Goal: Information Seeking & Learning: Learn about a topic

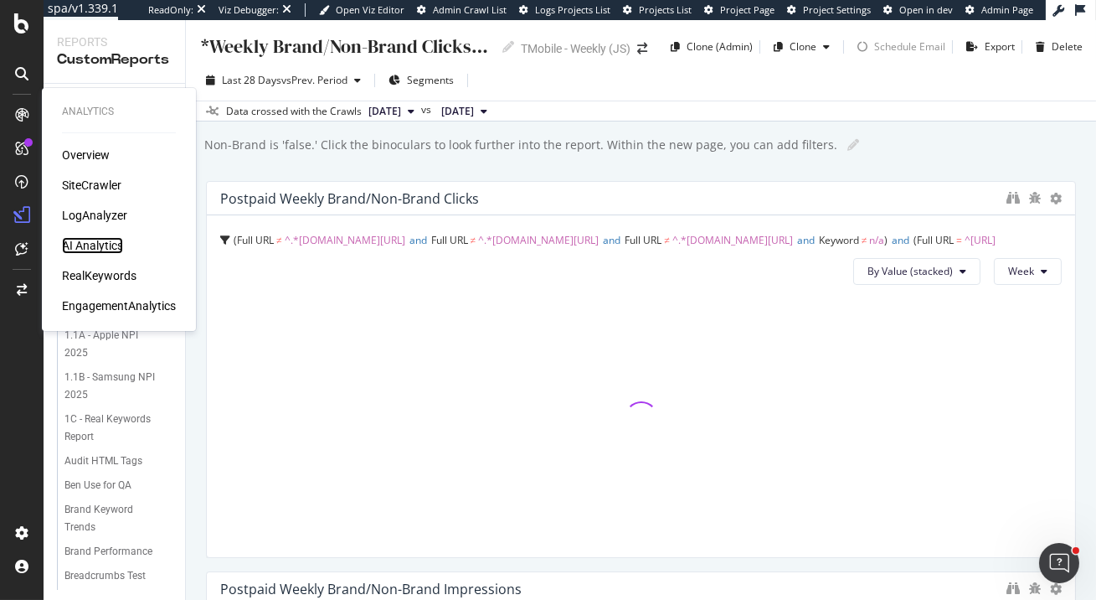
click at [107, 245] on div "AI Analytics" at bounding box center [92, 245] width 61 height 17
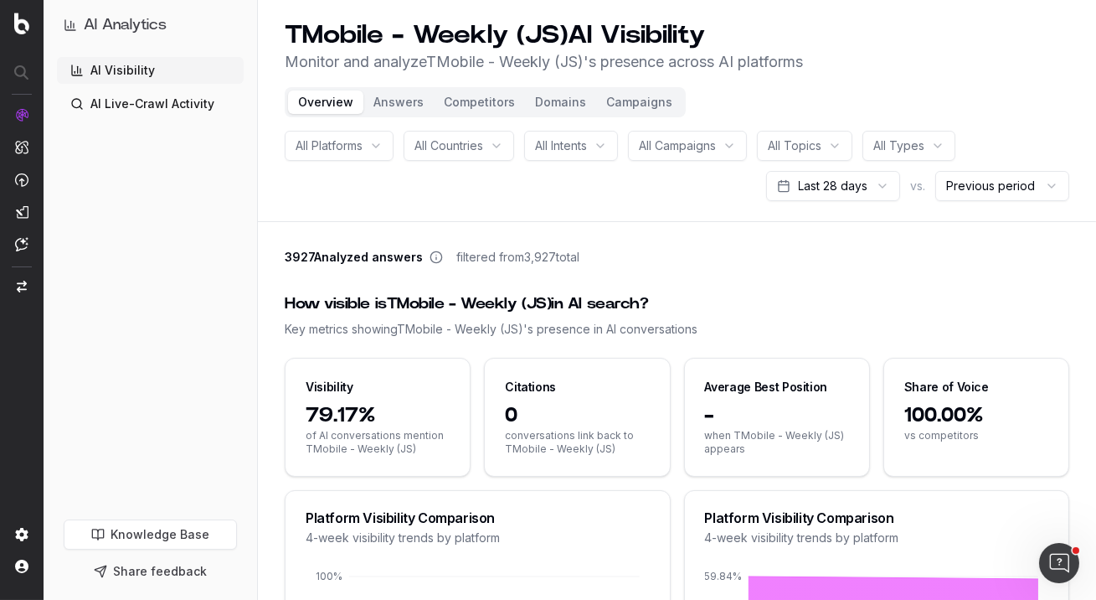
click at [403, 102] on button "Answers" at bounding box center [398, 101] width 70 height 23
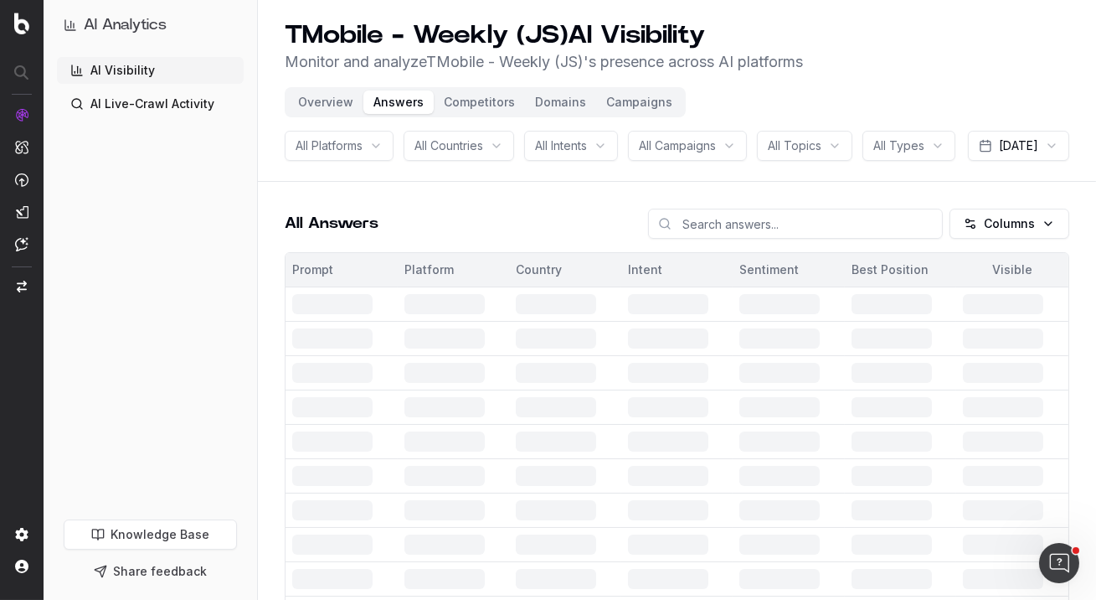
click at [393, 106] on button "Answers" at bounding box center [398, 101] width 70 height 23
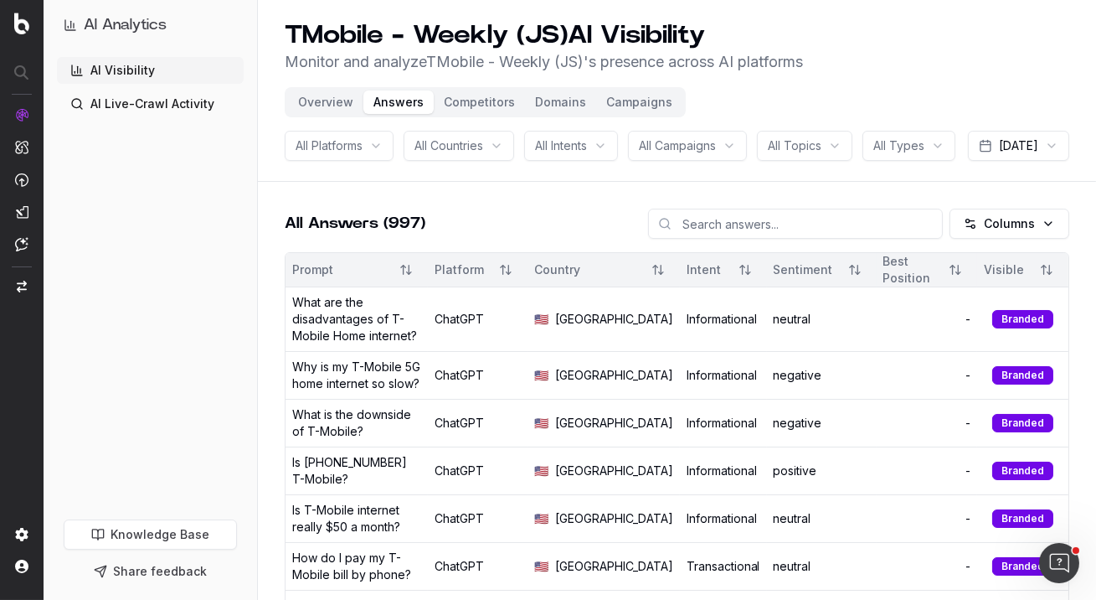
click at [331, 106] on button "Overview" at bounding box center [325, 101] width 75 height 23
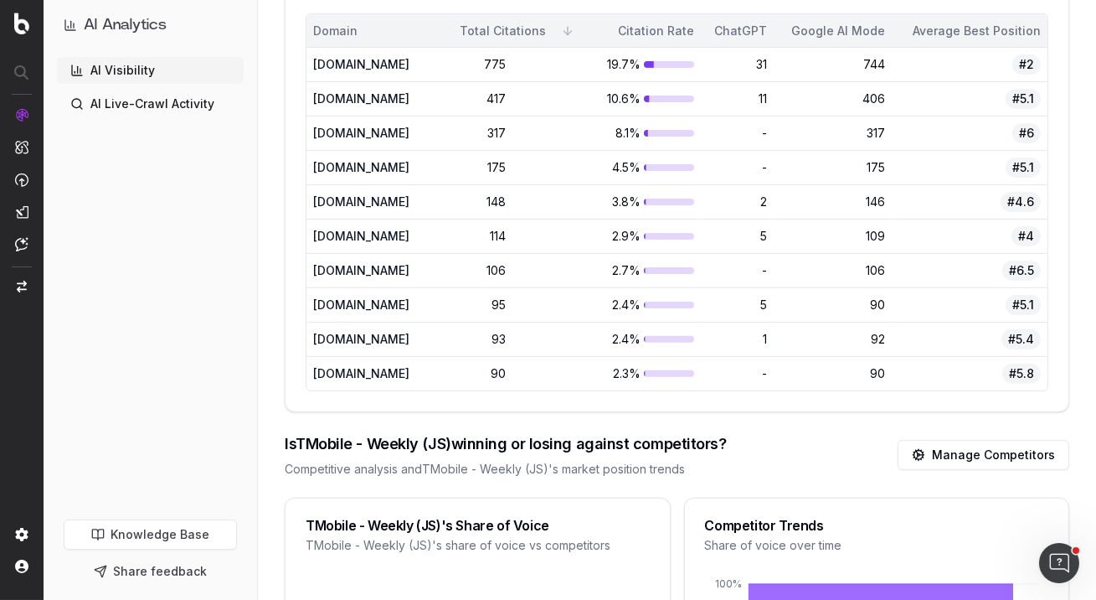
scroll to position [1555, 0]
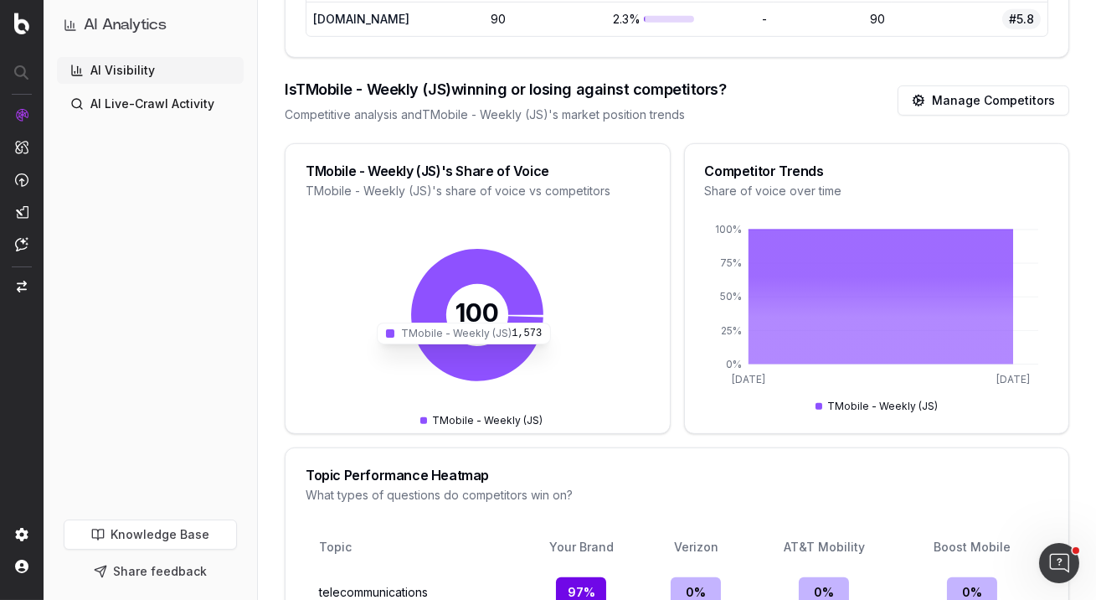
click at [517, 340] on icon at bounding box center [477, 315] width 132 height 132
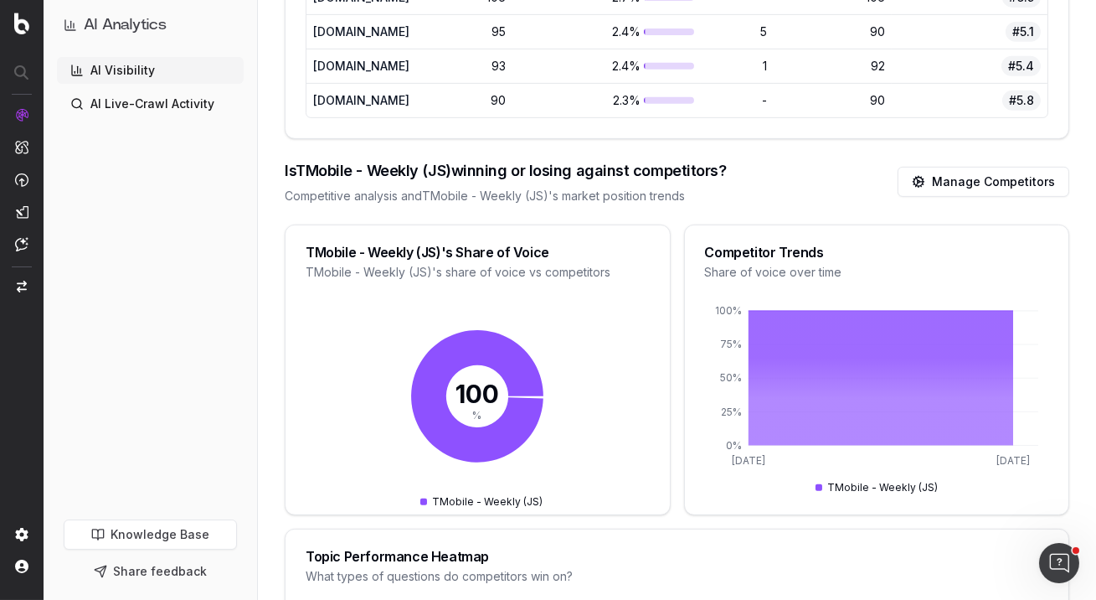
scroll to position [1459, 0]
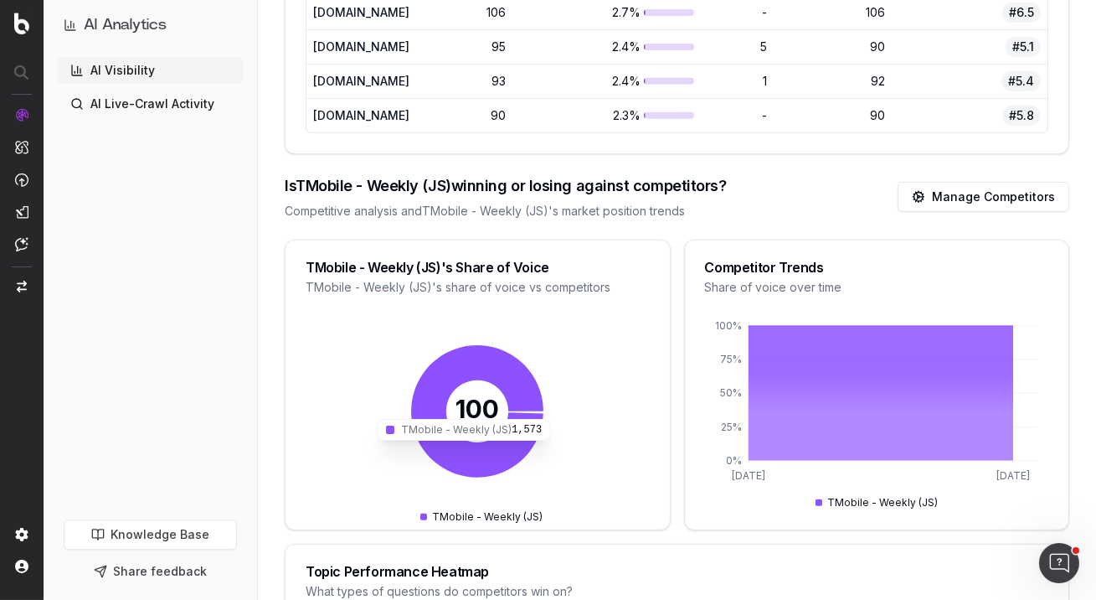
click at [504, 451] on icon at bounding box center [477, 411] width 132 height 132
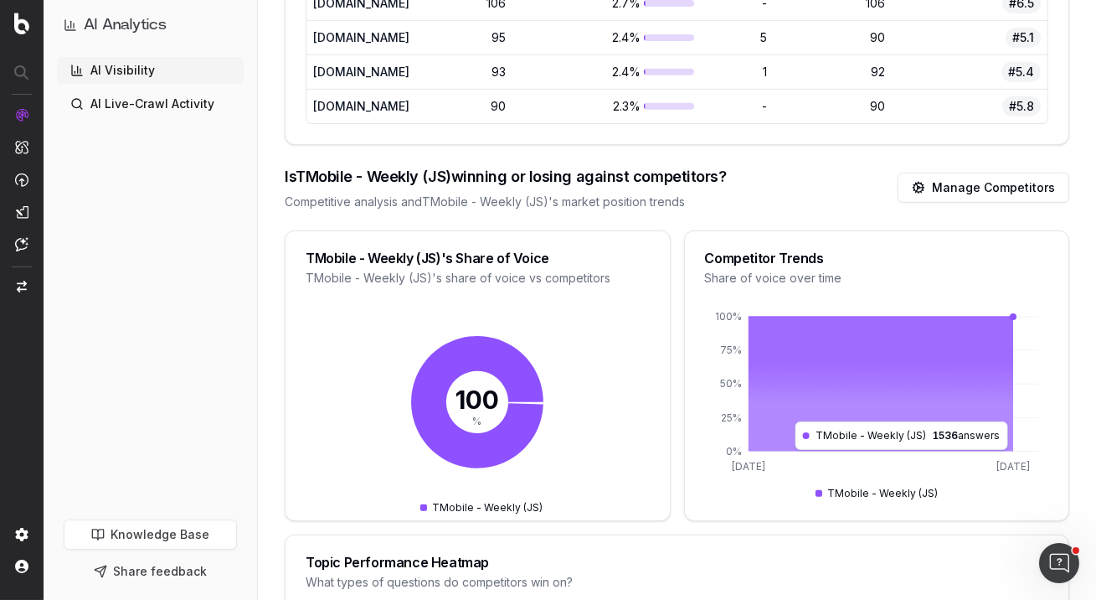
click at [901, 361] on icon at bounding box center [880, 384] width 265 height 135
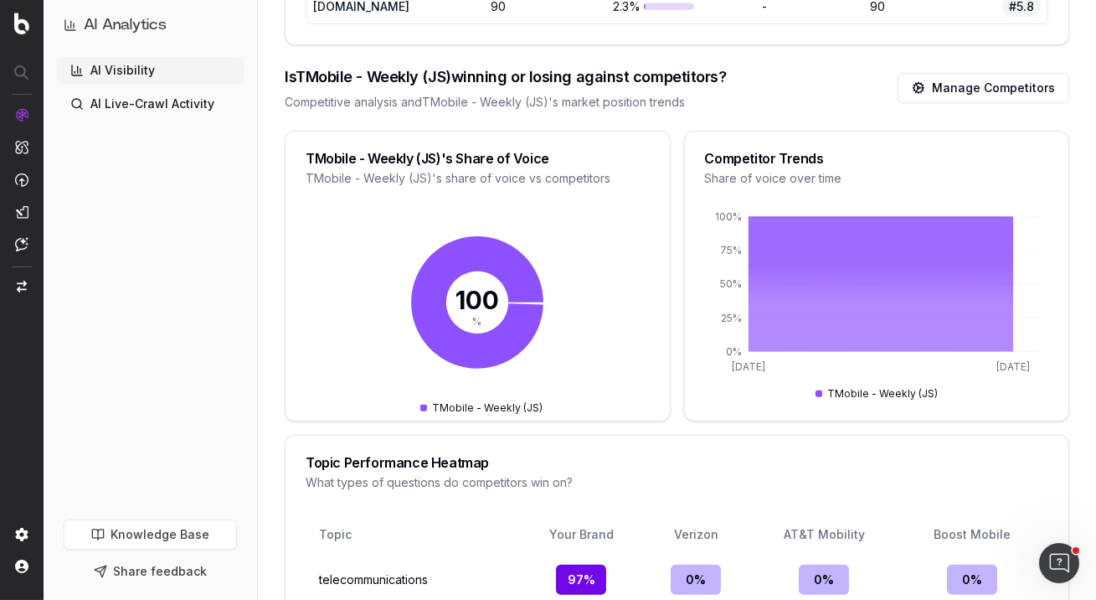
scroll to position [1437, 0]
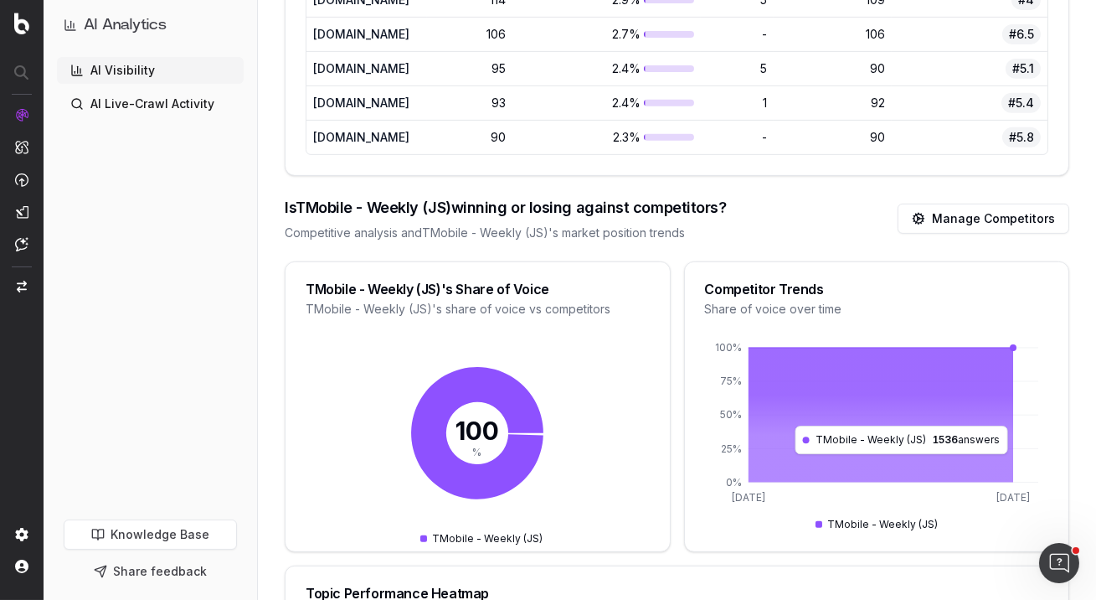
click at [895, 460] on icon at bounding box center [880, 415] width 265 height 135
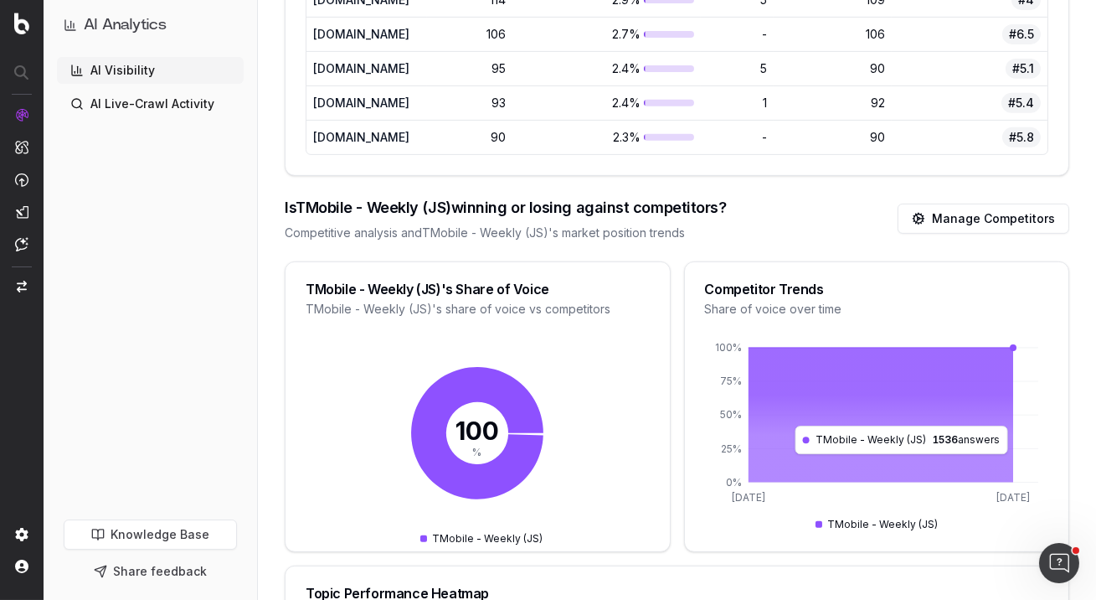
click at [895, 460] on icon at bounding box center [880, 415] width 265 height 135
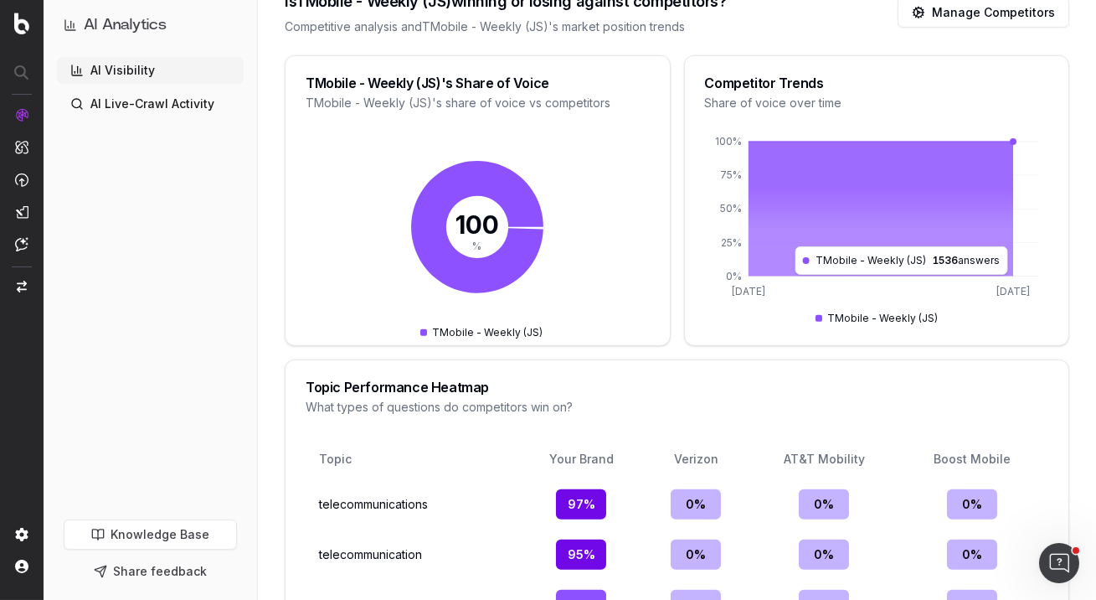
scroll to position [2011, 0]
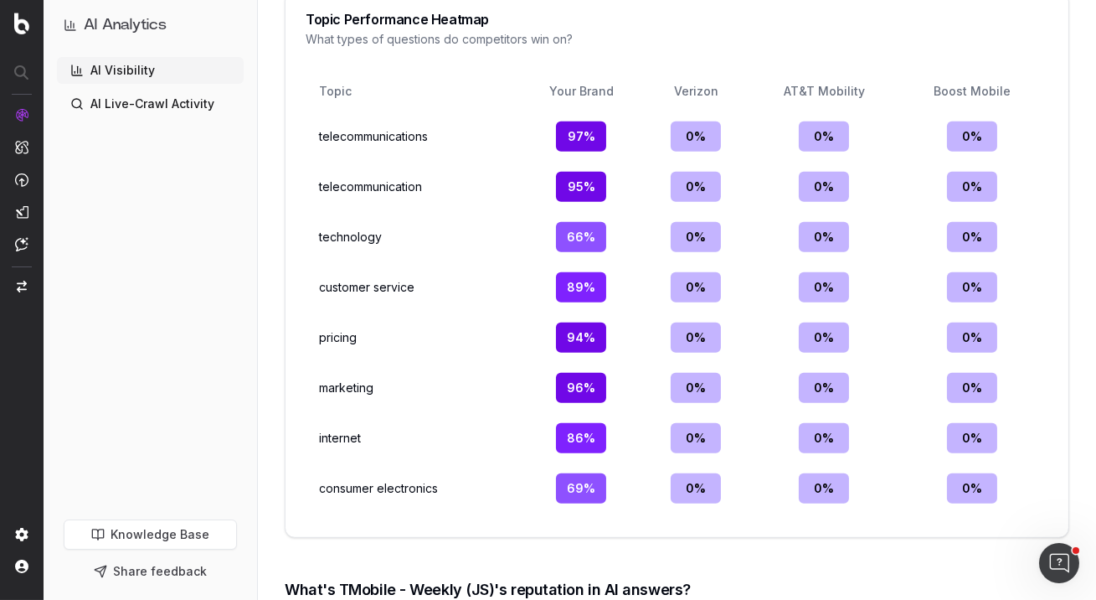
click at [582, 129] on div "97 %" at bounding box center [581, 136] width 50 height 30
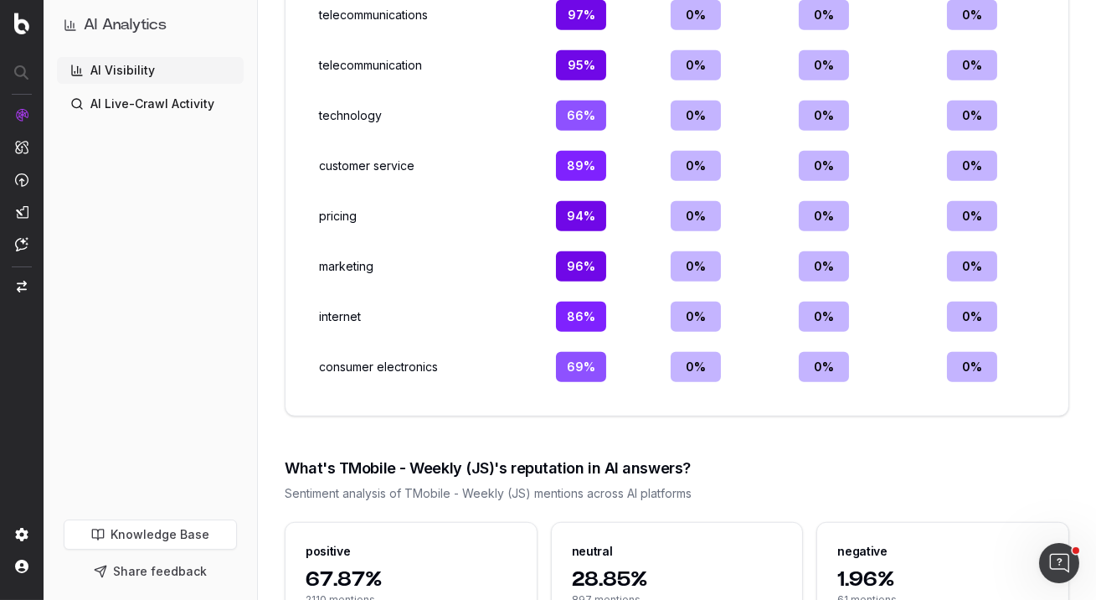
scroll to position [2202, 0]
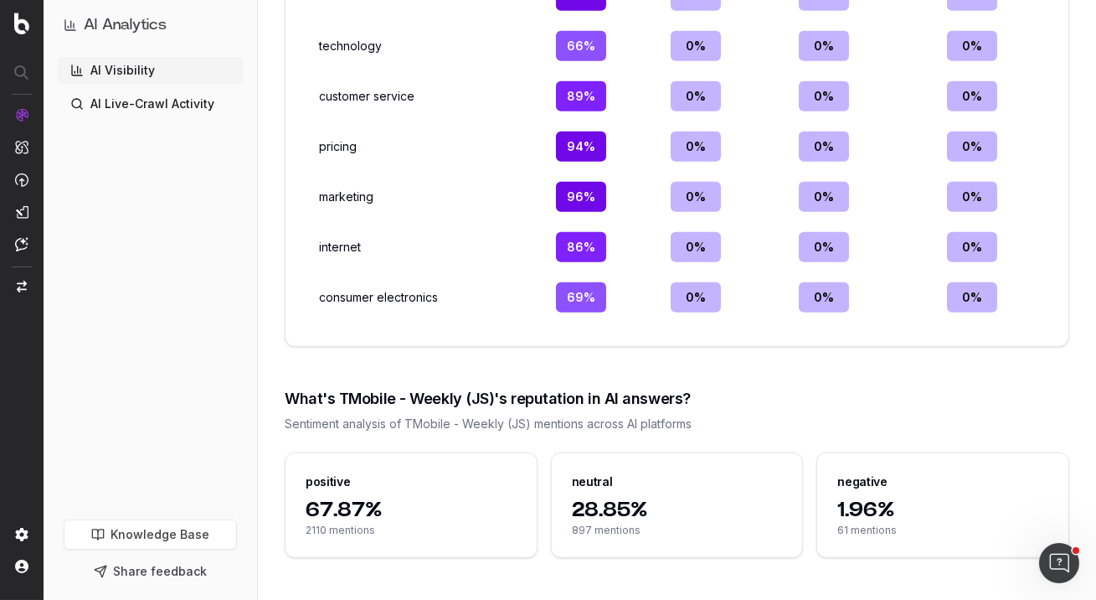
click at [391, 497] on span "67.87%" at bounding box center [411, 510] width 211 height 27
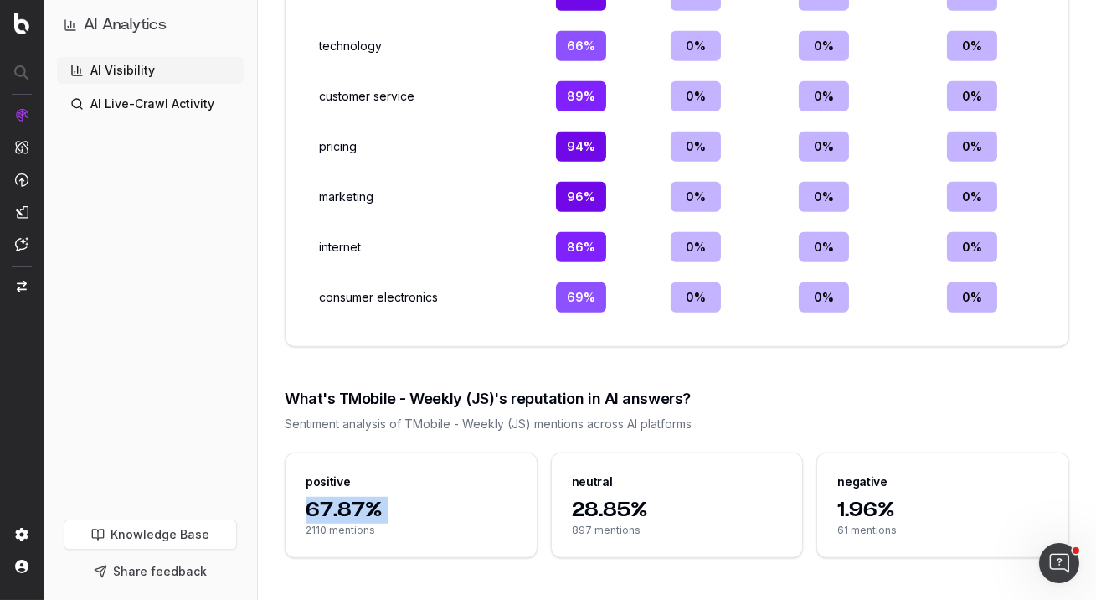
click at [304, 518] on div "67.87% 2110 mentions" at bounding box center [411, 527] width 251 height 60
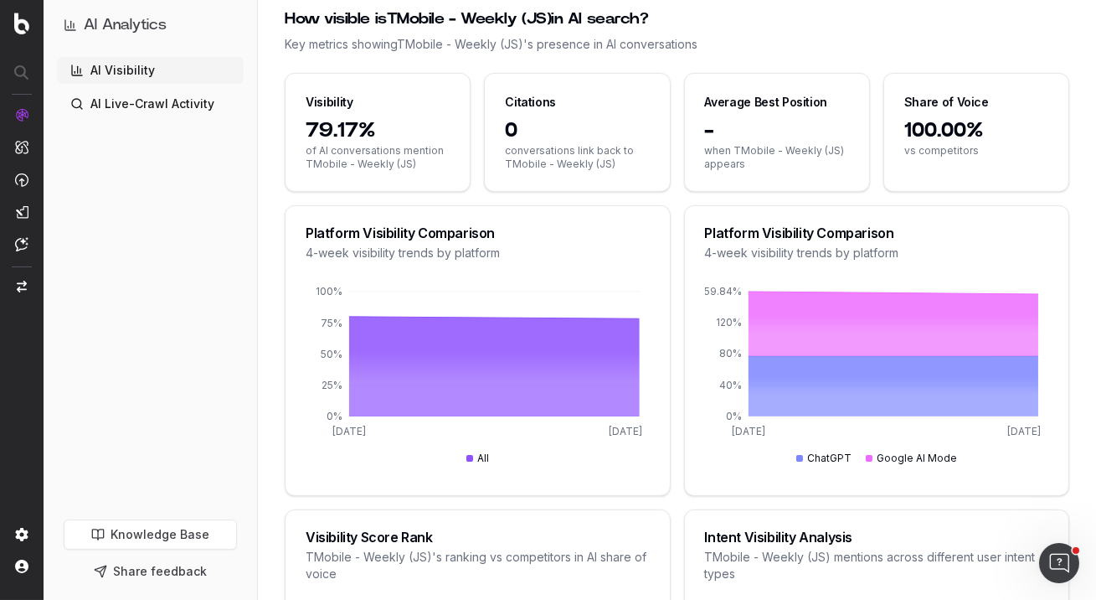
scroll to position [292, 0]
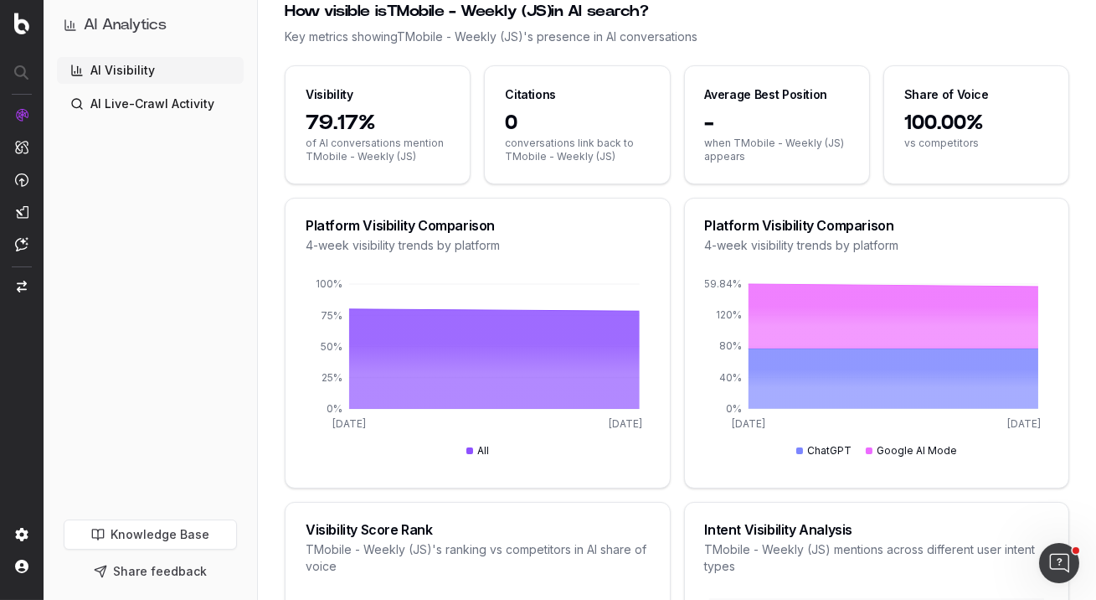
click at [770, 155] on span "when TMobile - Weekly (JS) appears" at bounding box center [777, 150] width 144 height 27
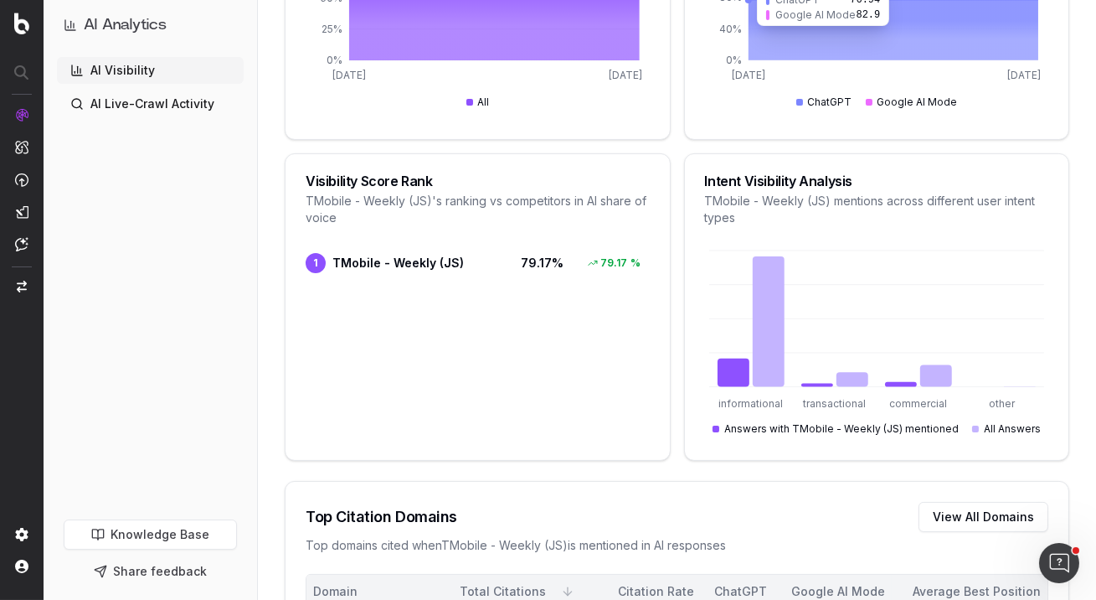
scroll to position [1064, 0]
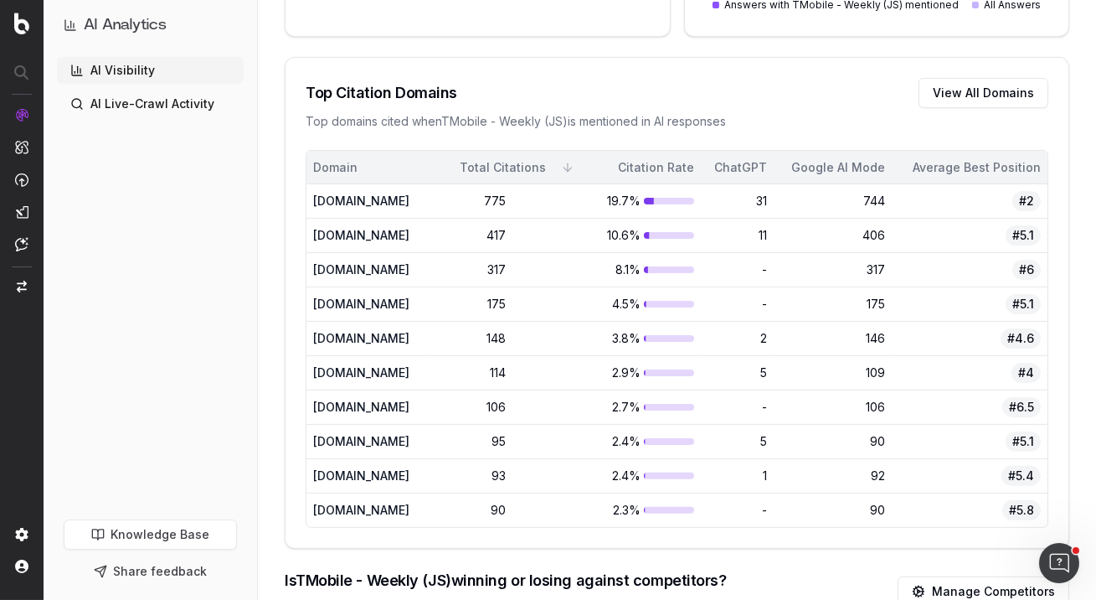
click at [1023, 203] on span "#2" at bounding box center [1026, 201] width 28 height 20
click at [1023, 225] on span "#5.1" at bounding box center [1023, 235] width 35 height 20
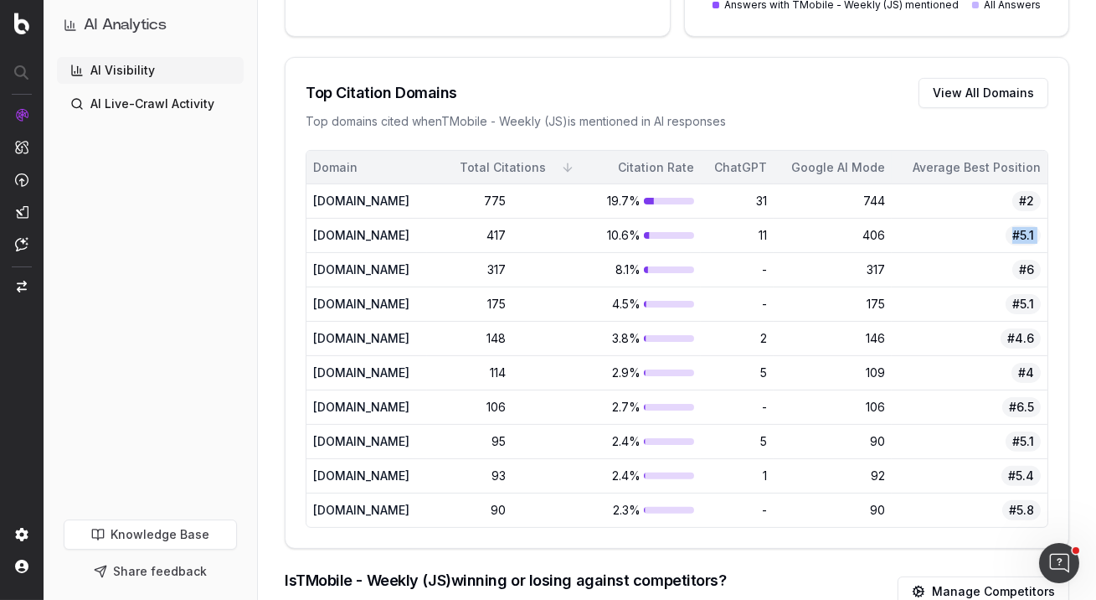
click at [1023, 225] on span "#5.1" at bounding box center [1023, 235] width 35 height 20
click at [1018, 277] on span "#6" at bounding box center [1026, 270] width 28 height 20
click at [1022, 264] on span "#6" at bounding box center [1026, 270] width 28 height 20
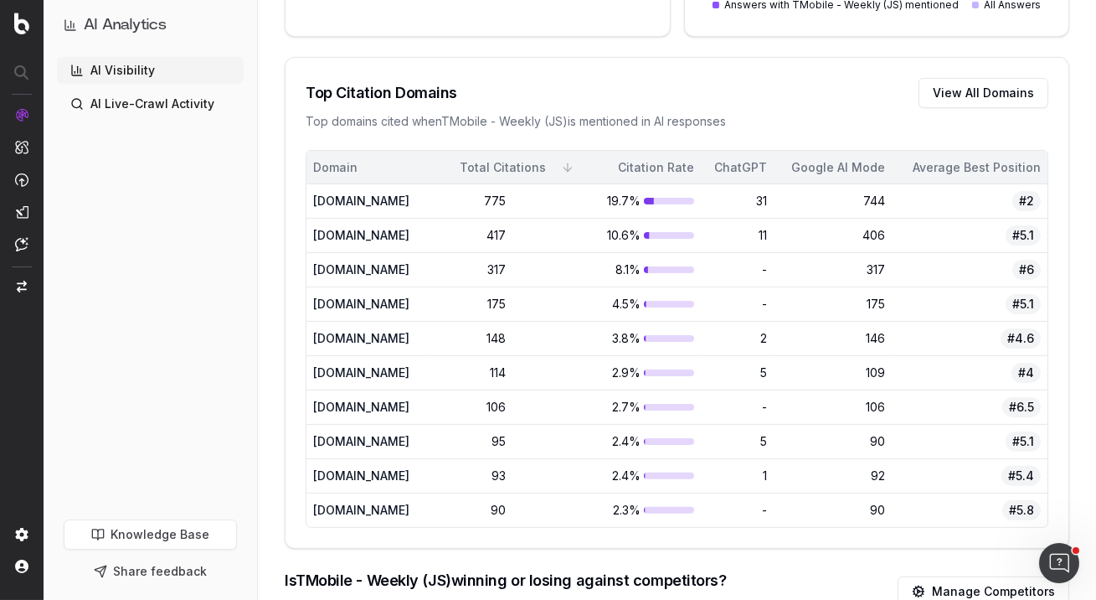
click at [1021, 303] on span "#5.1" at bounding box center [1023, 304] width 35 height 20
click at [876, 316] on td "175" at bounding box center [833, 304] width 118 height 34
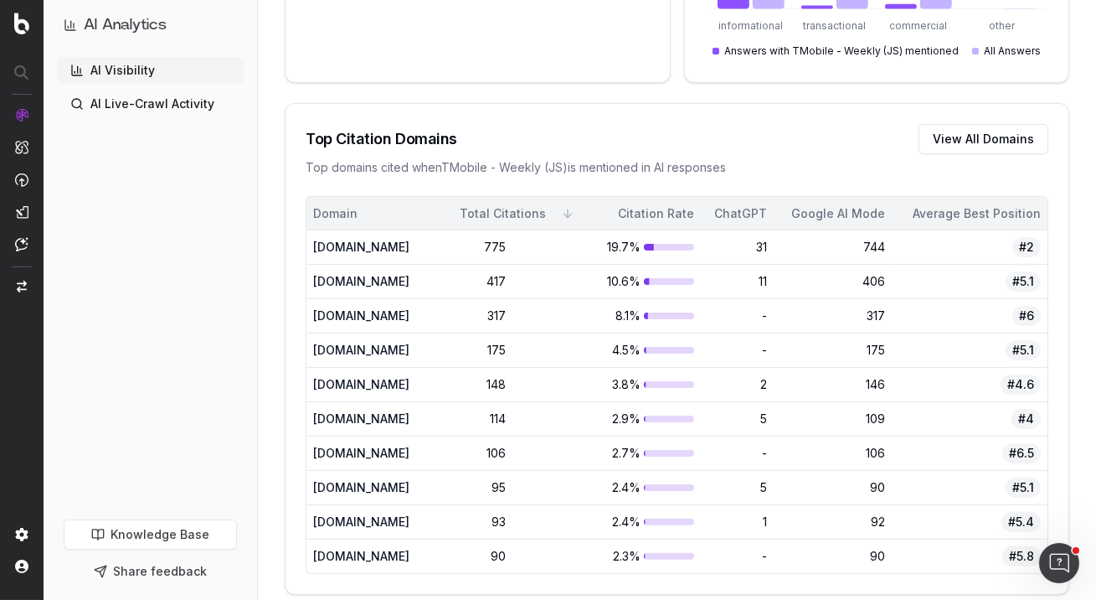
scroll to position [1036, 0]
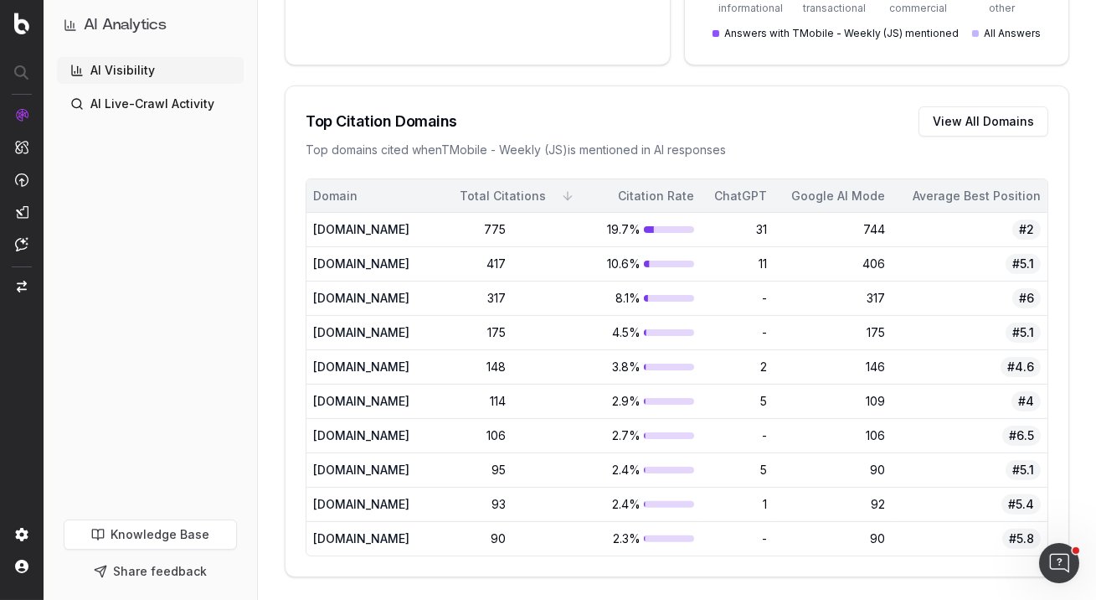
click at [885, 296] on div "317" at bounding box center [833, 298] width 105 height 17
click at [506, 295] on div "317" at bounding box center [477, 298] width 57 height 17
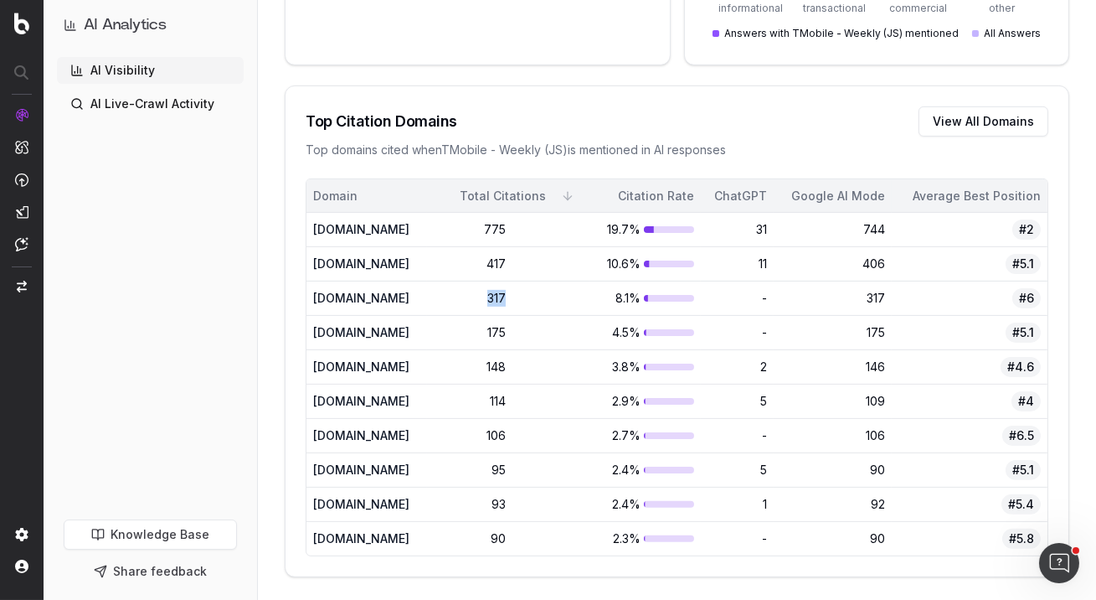
click at [506, 295] on div "317" at bounding box center [477, 298] width 57 height 17
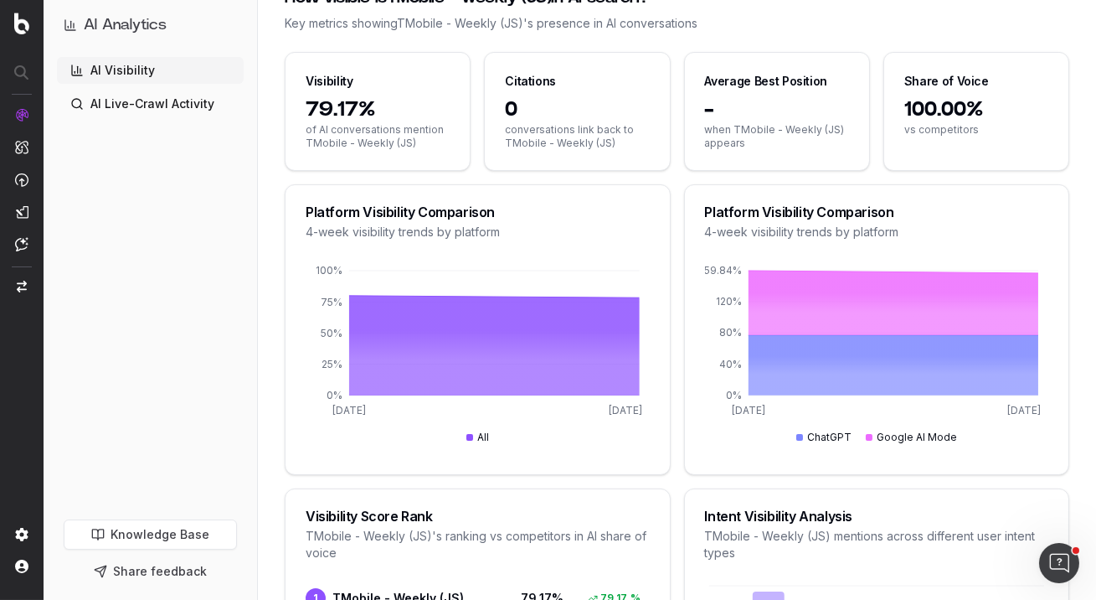
scroll to position [0, 0]
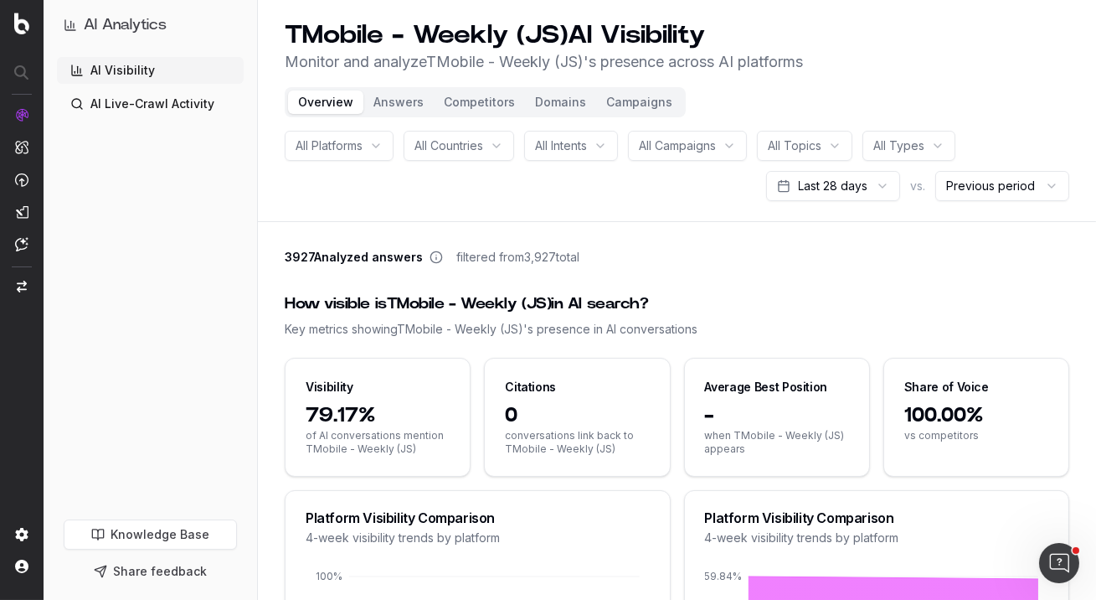
click at [740, 145] on div "All Campaigns" at bounding box center [687, 146] width 119 height 30
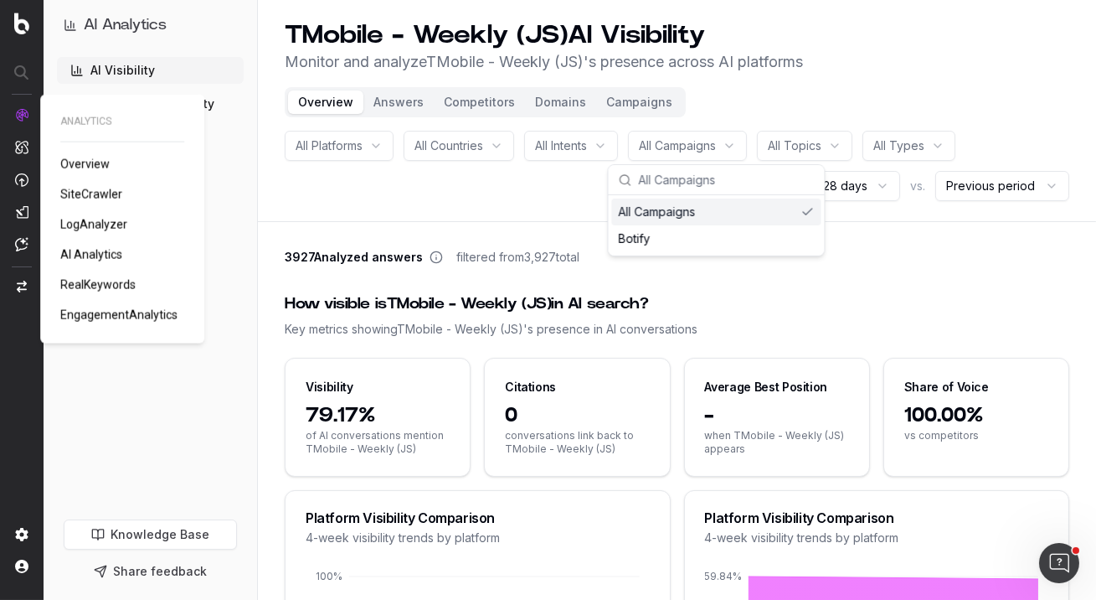
click at [101, 191] on span "SiteCrawler" at bounding box center [91, 194] width 62 height 13
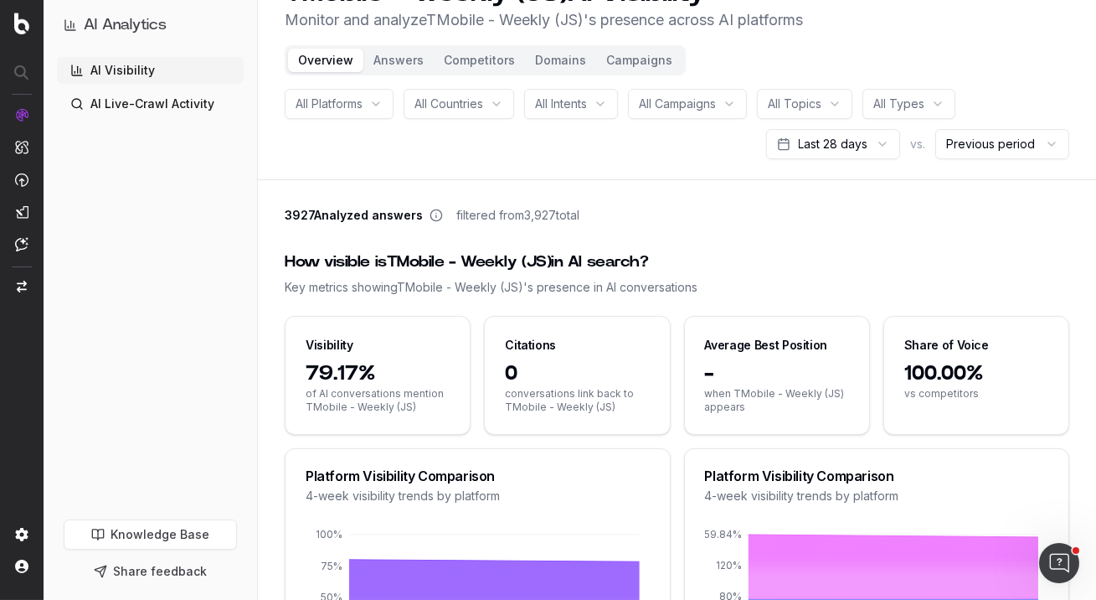
scroll to position [71, 0]
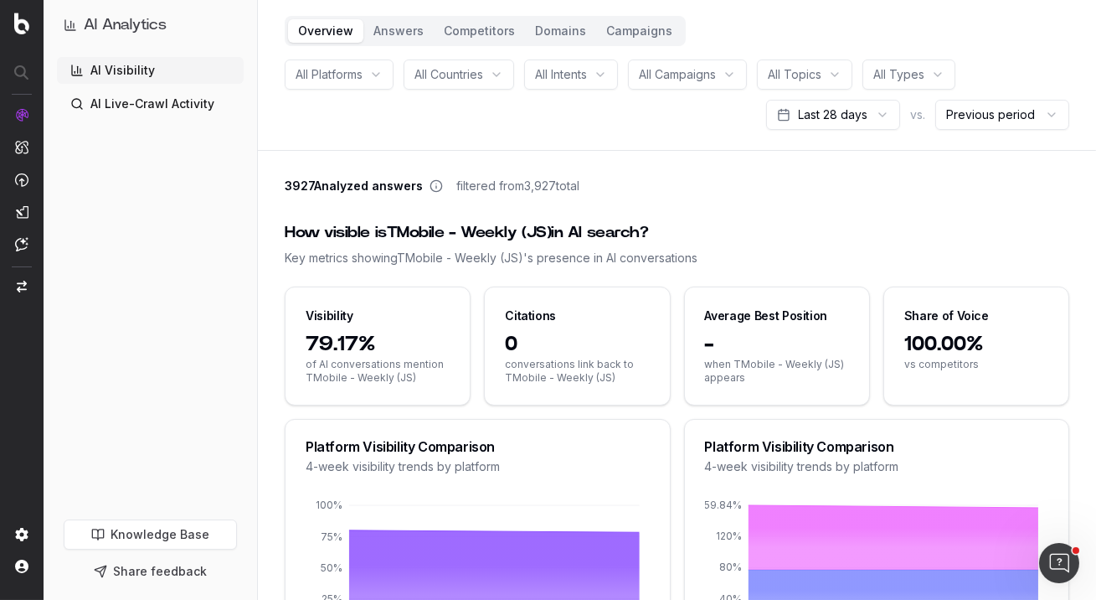
click at [581, 337] on span "0" at bounding box center [577, 344] width 144 height 27
click at [570, 333] on span "0" at bounding box center [577, 344] width 144 height 27
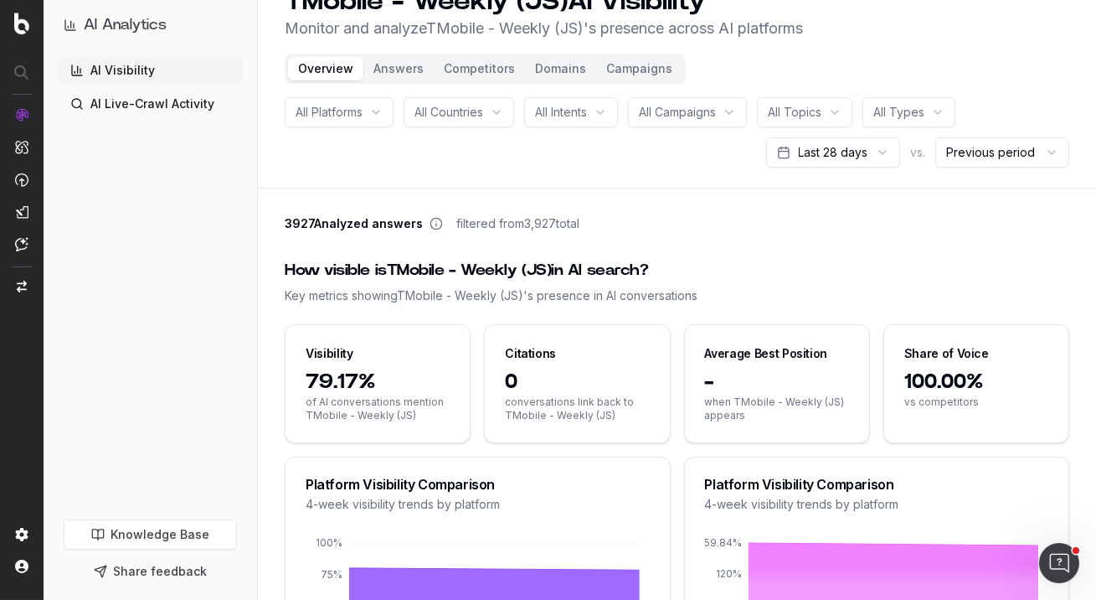
scroll to position [0, 0]
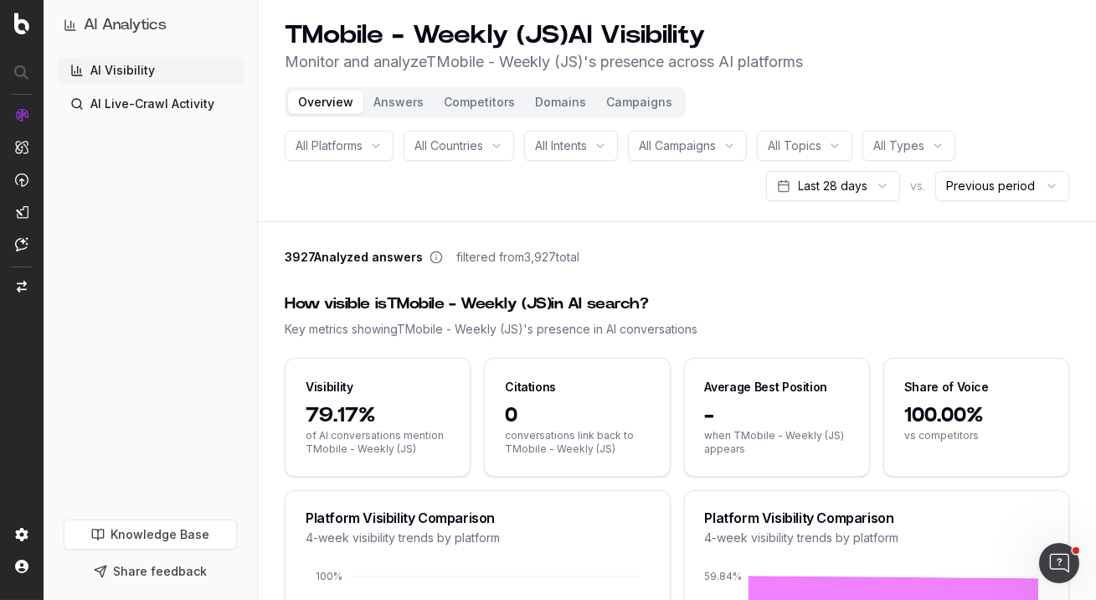
click at [399, 100] on button "Answers" at bounding box center [398, 101] width 70 height 23
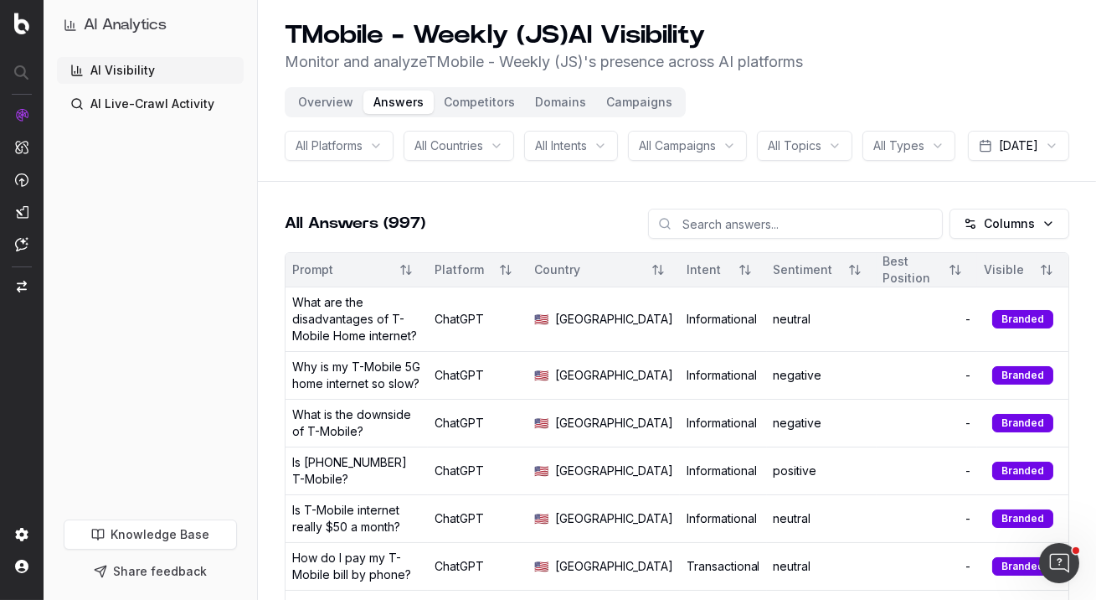
click at [392, 105] on button "Answers" at bounding box center [398, 101] width 70 height 23
click at [1032, 328] on div "Branded" at bounding box center [1022, 319] width 61 height 18
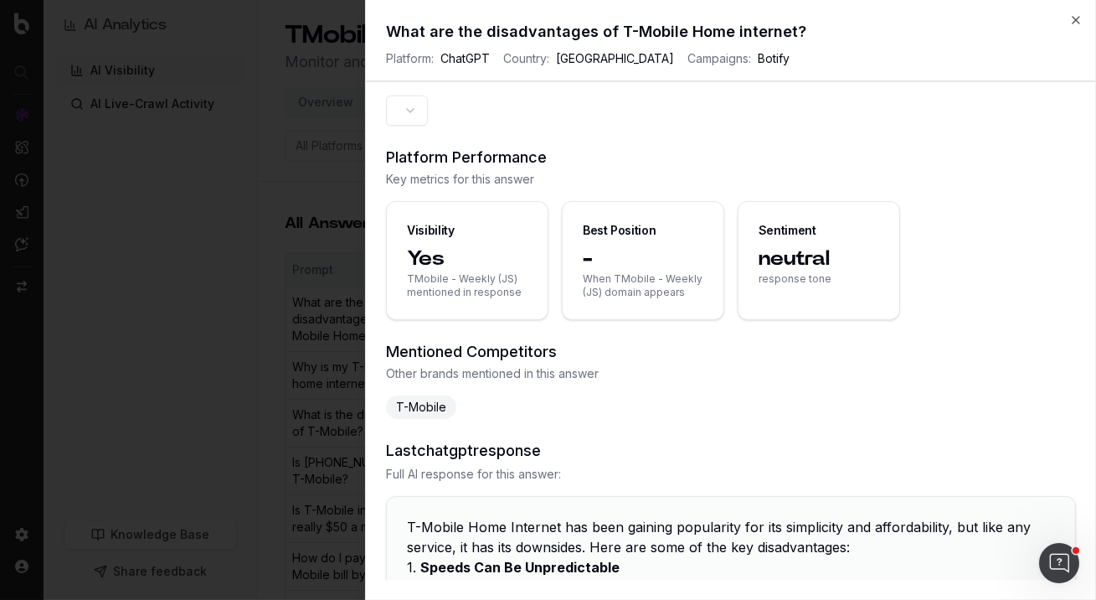
click at [1032, 350] on h3 "Mentioned Competitors" at bounding box center [731, 351] width 690 height 23
click at [461, 105] on button "2025-10-02" at bounding box center [426, 110] width 81 height 30
click at [1076, 16] on icon "button" at bounding box center [1075, 19] width 13 height 13
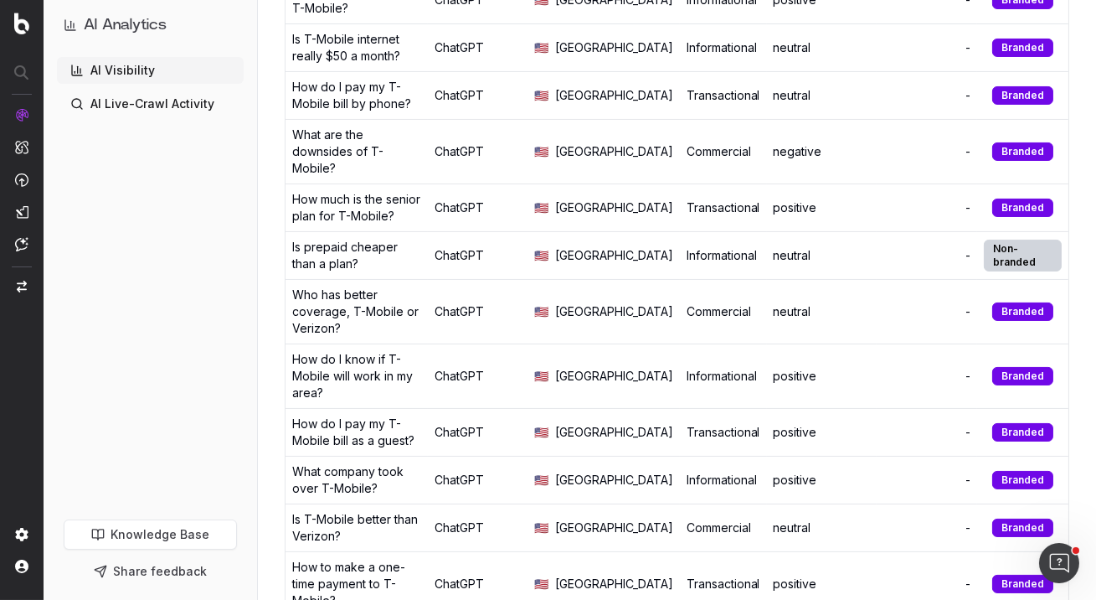
scroll to position [1266, 0]
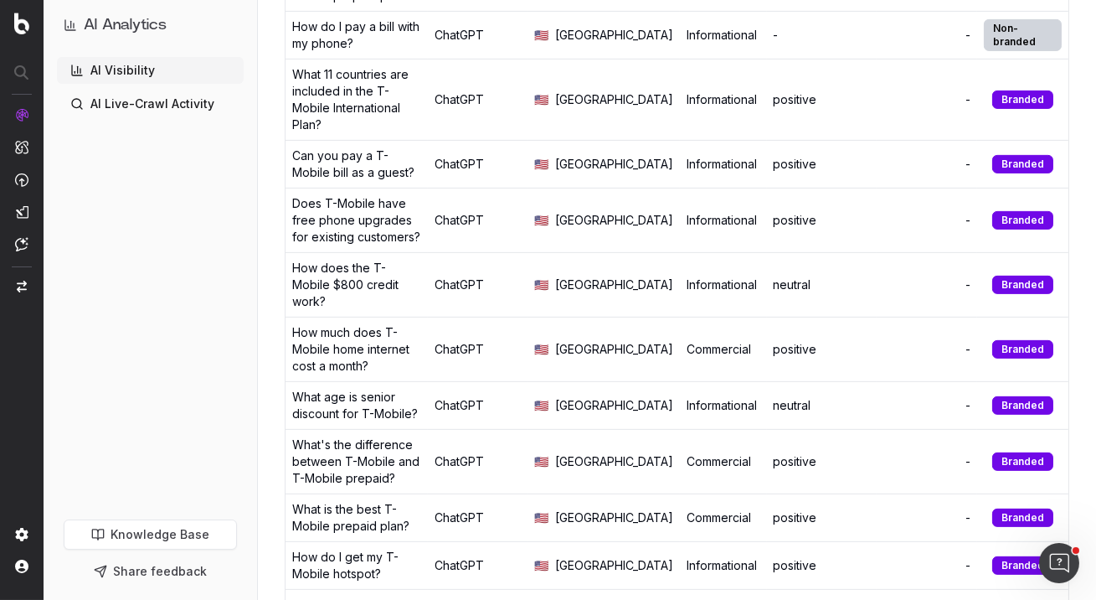
click at [382, 389] on div "What age is senior discount for T-Mobile?" at bounding box center [356, 405] width 129 height 33
click at [360, 389] on div "What age is senior discount for T-Mobile?" at bounding box center [356, 405] width 129 height 33
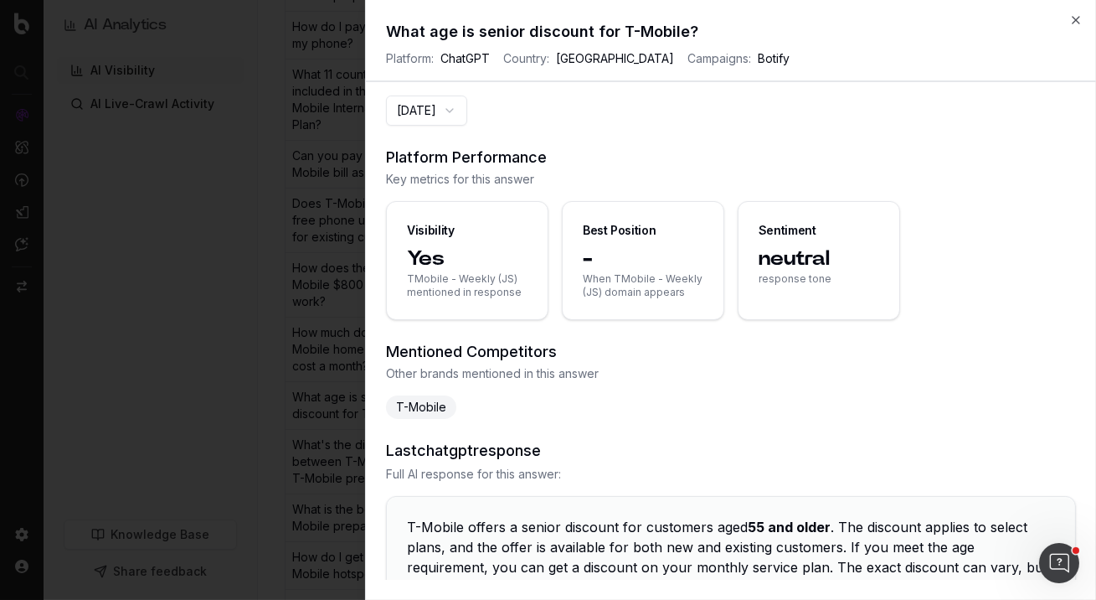
scroll to position [111, 0]
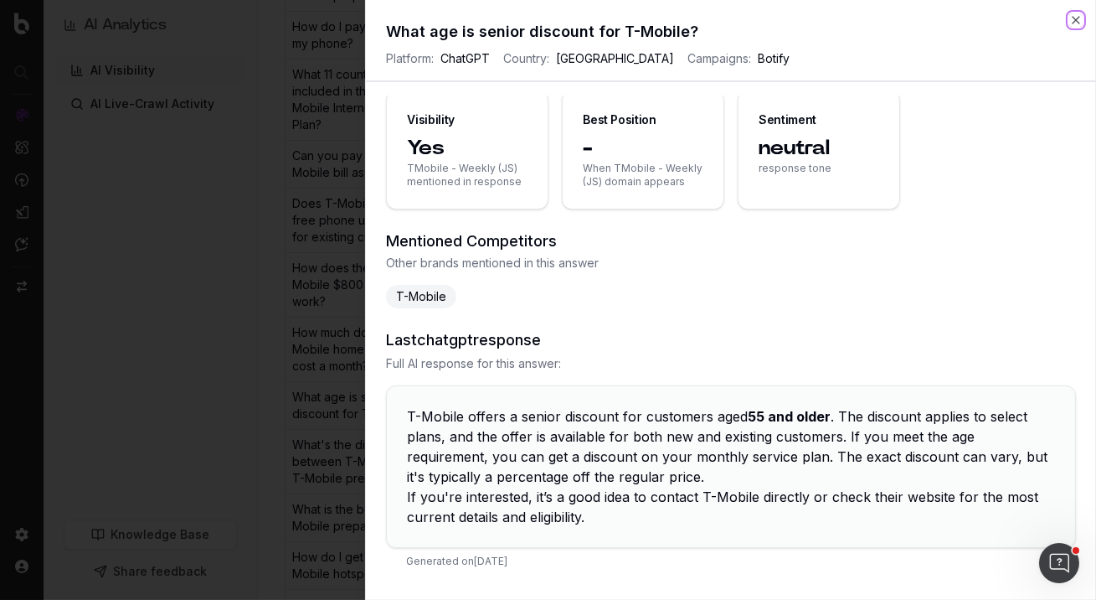
click at [1070, 25] on icon "button" at bounding box center [1075, 19] width 13 height 13
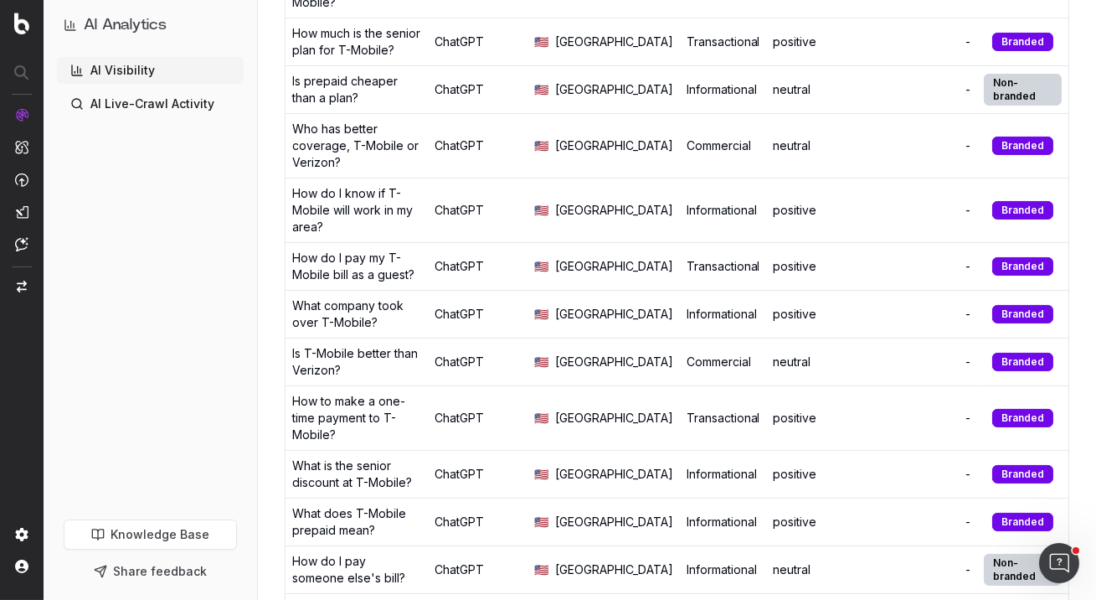
scroll to position [0, 0]
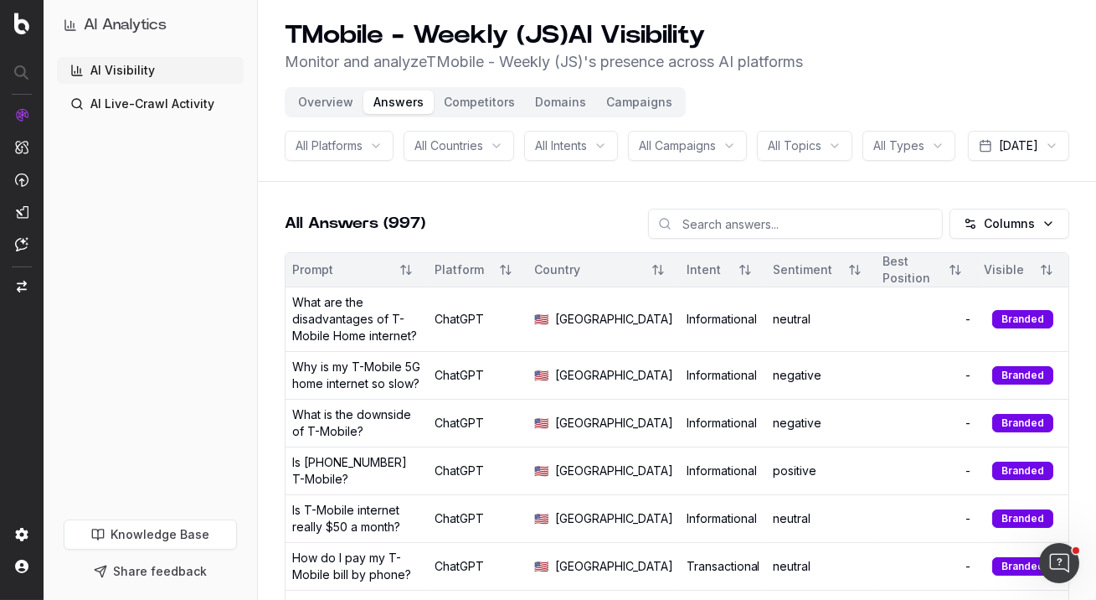
click at [482, 104] on button "Competitors" at bounding box center [479, 101] width 91 height 23
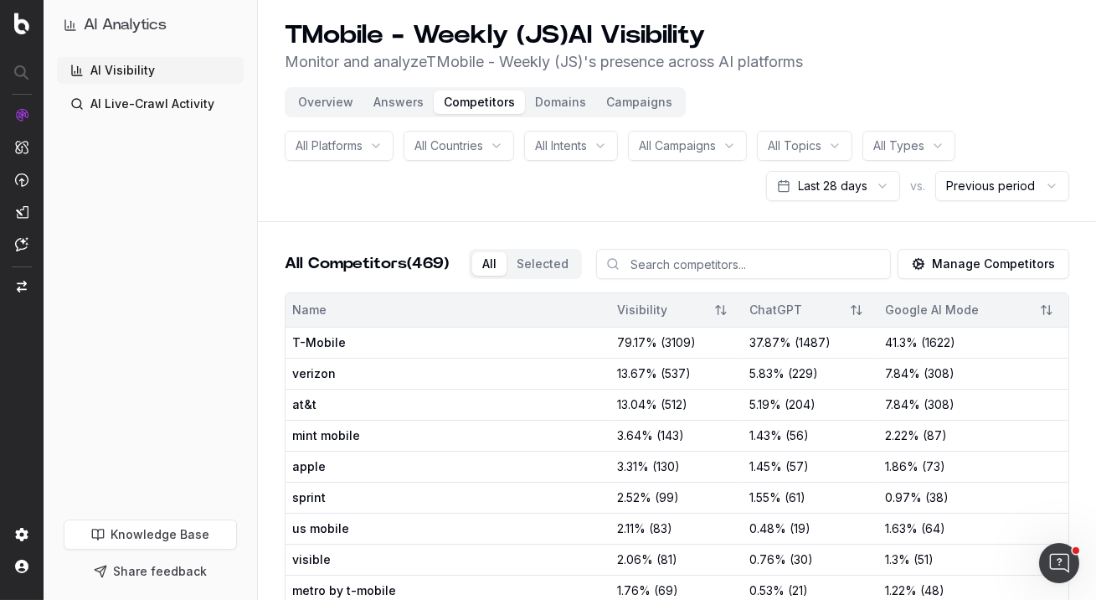
click at [563, 102] on button "Domains" at bounding box center [560, 101] width 71 height 23
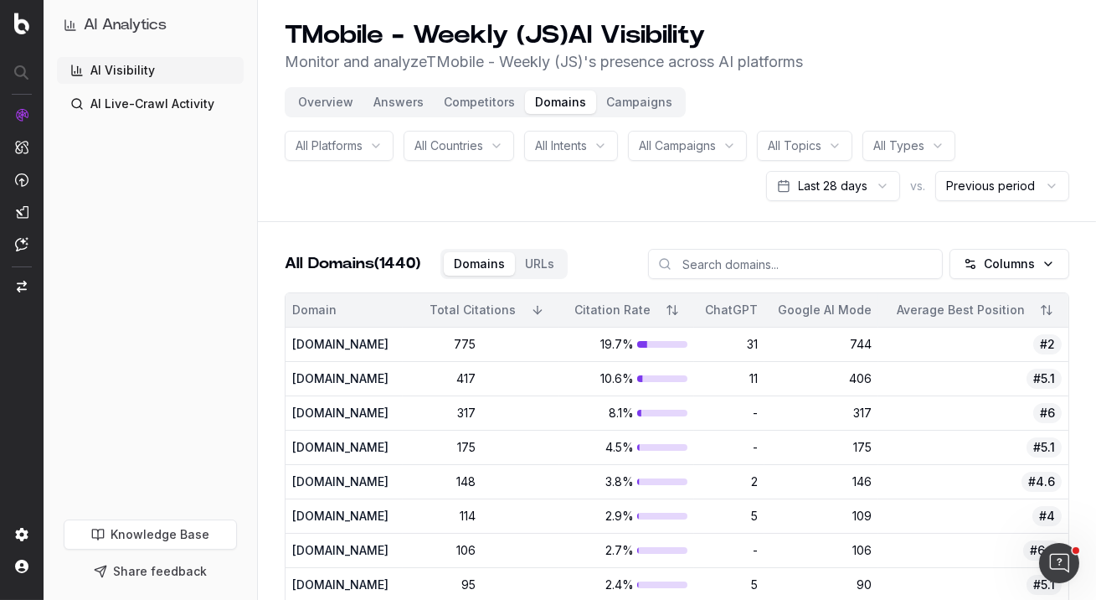
click at [613, 102] on button "Campaigns" at bounding box center [639, 101] width 86 height 23
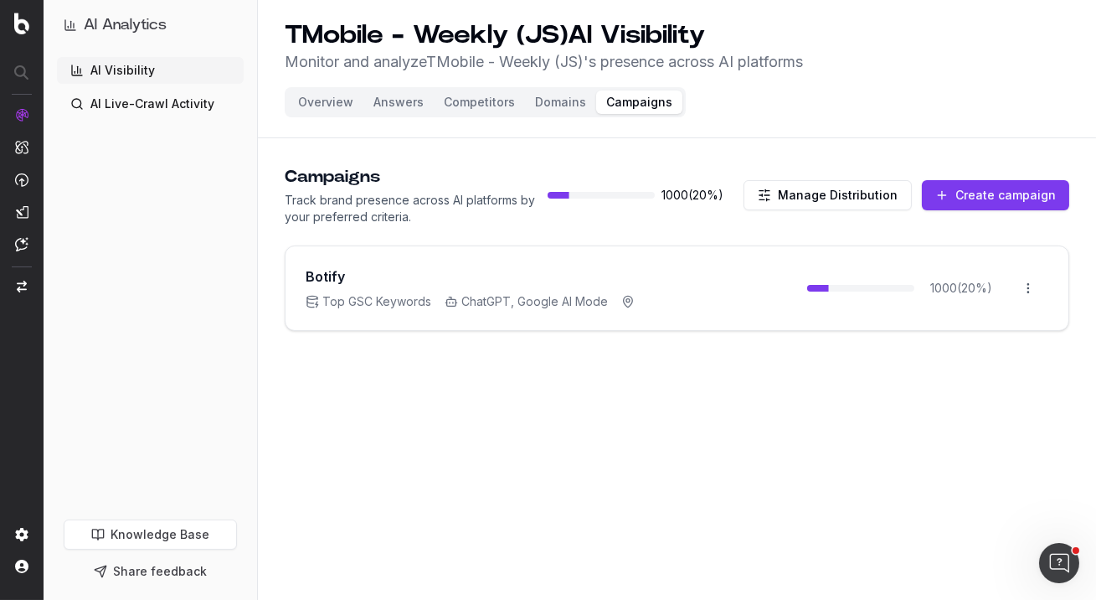
click at [766, 310] on div "Botify Top GSC Keywords ChatGPT, Google AI Mode 1000 ( 20 %) Open menu" at bounding box center [677, 288] width 783 height 84
click at [961, 194] on button "Create campaign" at bounding box center [995, 195] width 147 height 30
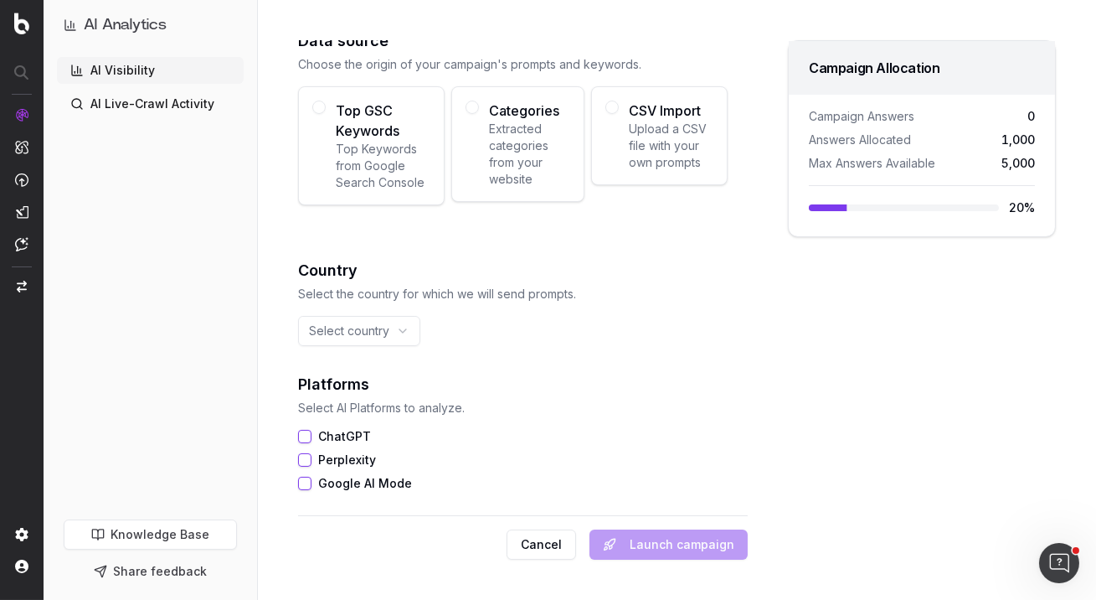
scroll to position [80, 0]
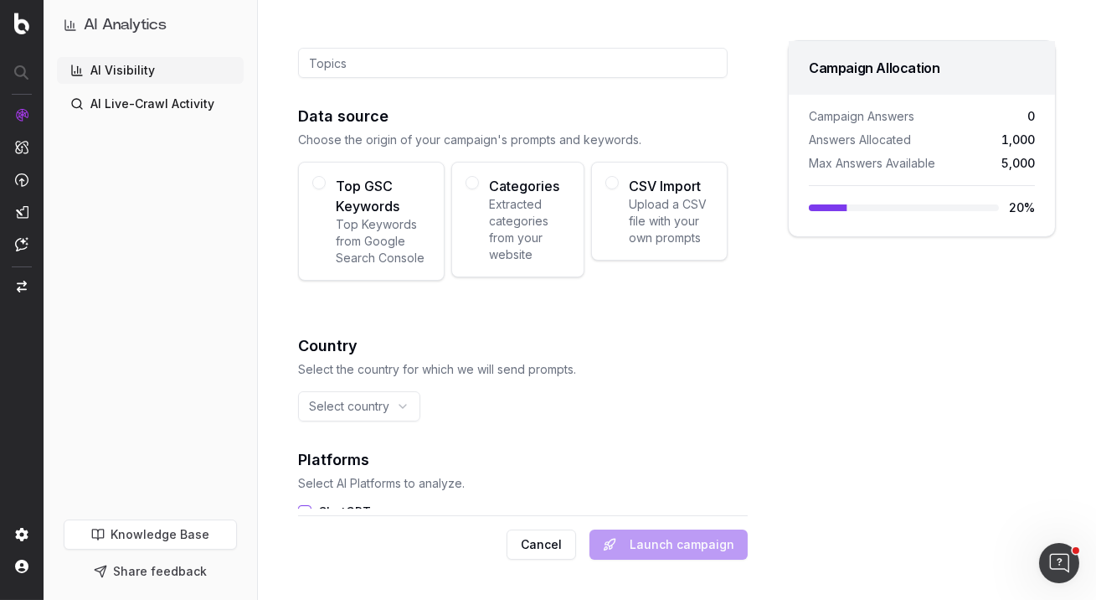
click at [549, 546] on button "Cancel" at bounding box center [542, 544] width 70 height 30
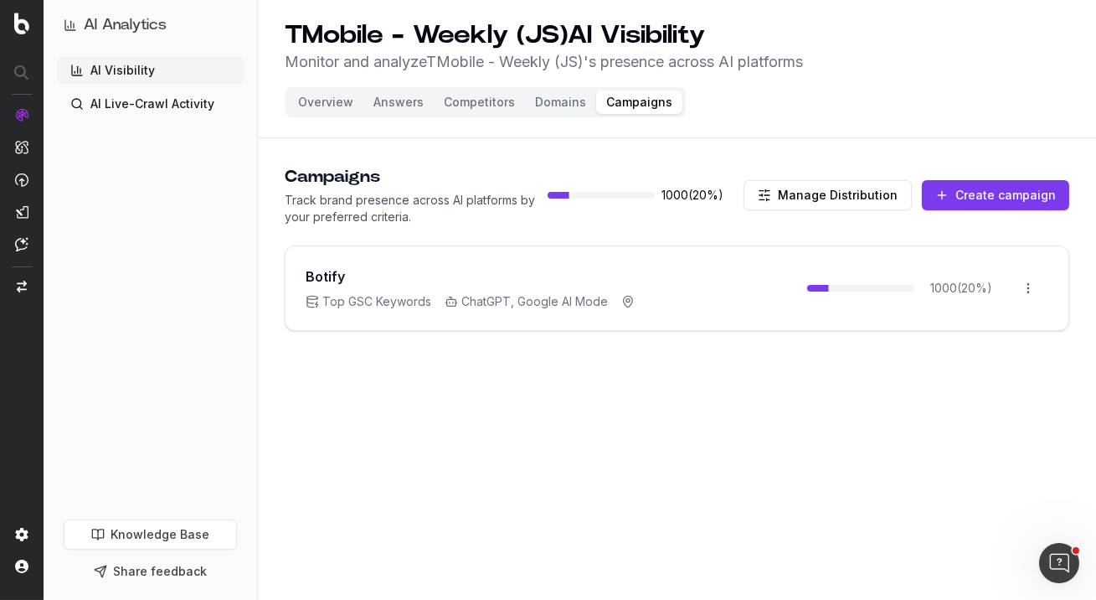
click at [979, 193] on button "Create campaign" at bounding box center [995, 195] width 147 height 30
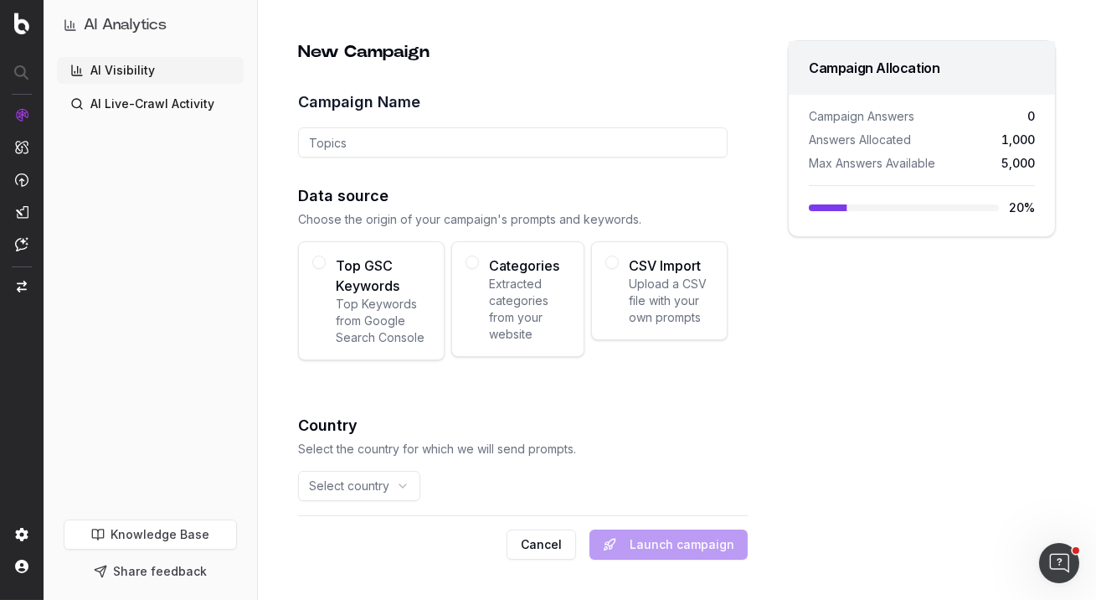
click at [525, 285] on span "Extracted categories from your website" at bounding box center [529, 309] width 81 height 67
click at [479, 269] on button "Categories Extracted categories from your website" at bounding box center [472, 261] width 13 height 13
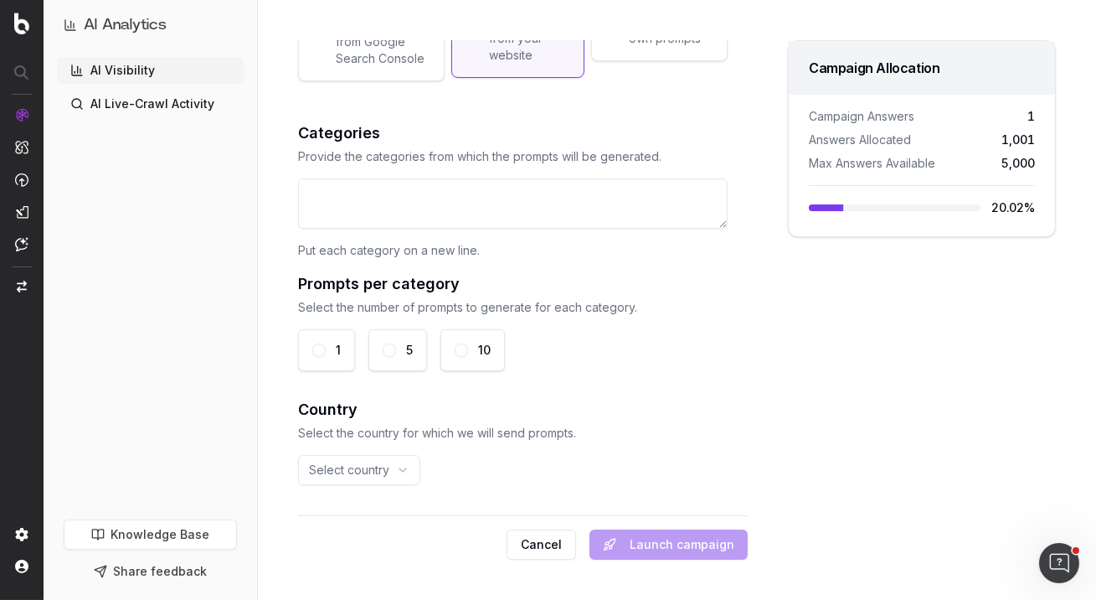
scroll to position [0, 0]
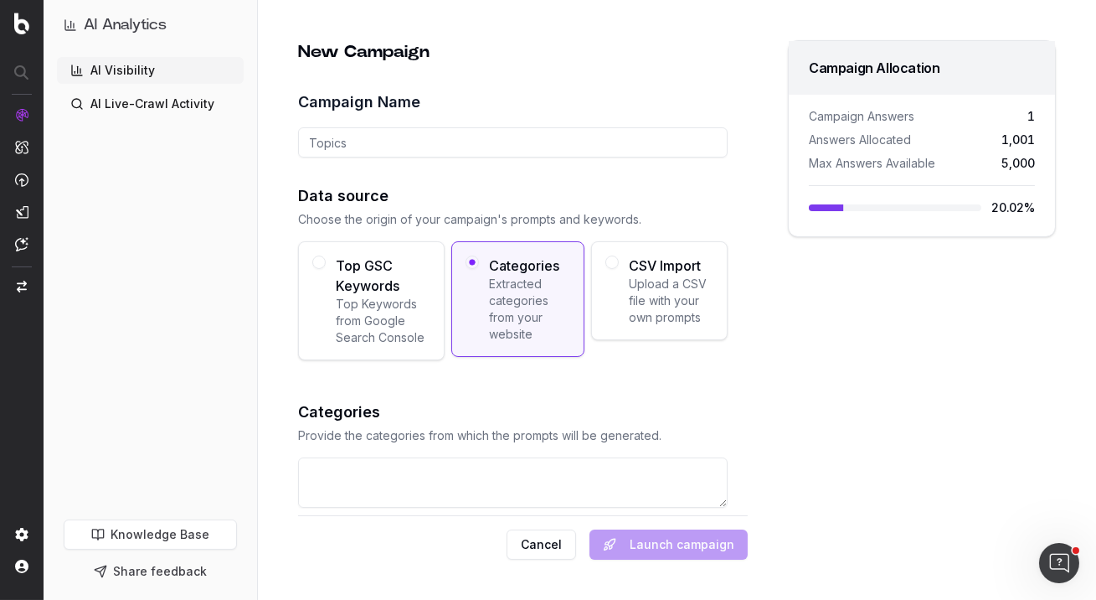
click at [368, 353] on div "Top GSC Keywords Top Keywords from Google Search Console" at bounding box center [371, 300] width 147 height 119
click at [326, 269] on button "Top GSC Keywords Top Keywords from Google Search Console" at bounding box center [318, 261] width 13 height 13
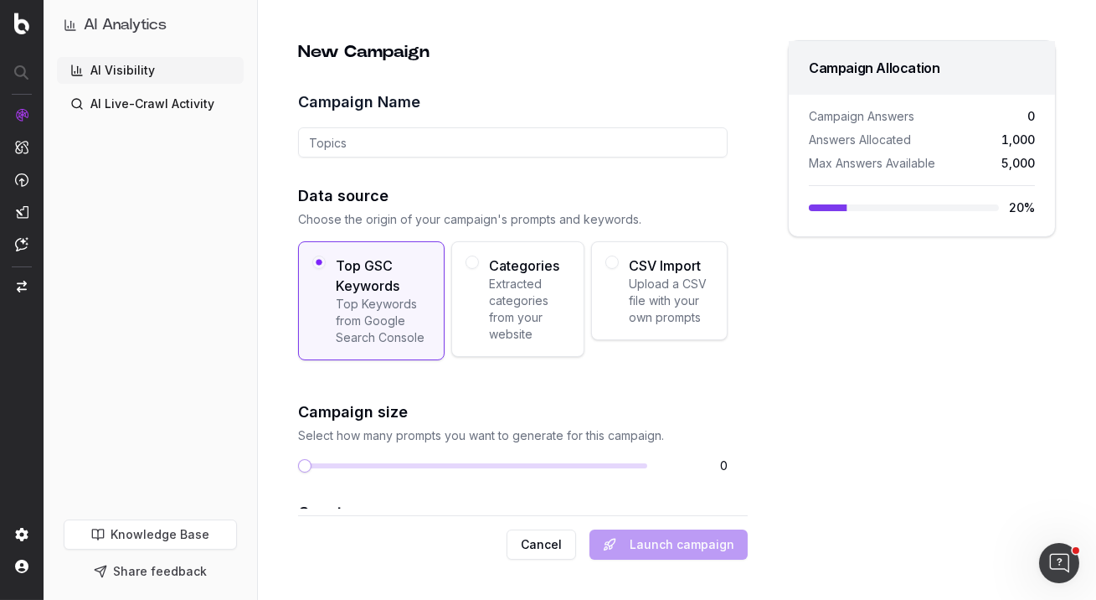
click at [544, 549] on button "Cancel" at bounding box center [542, 544] width 70 height 30
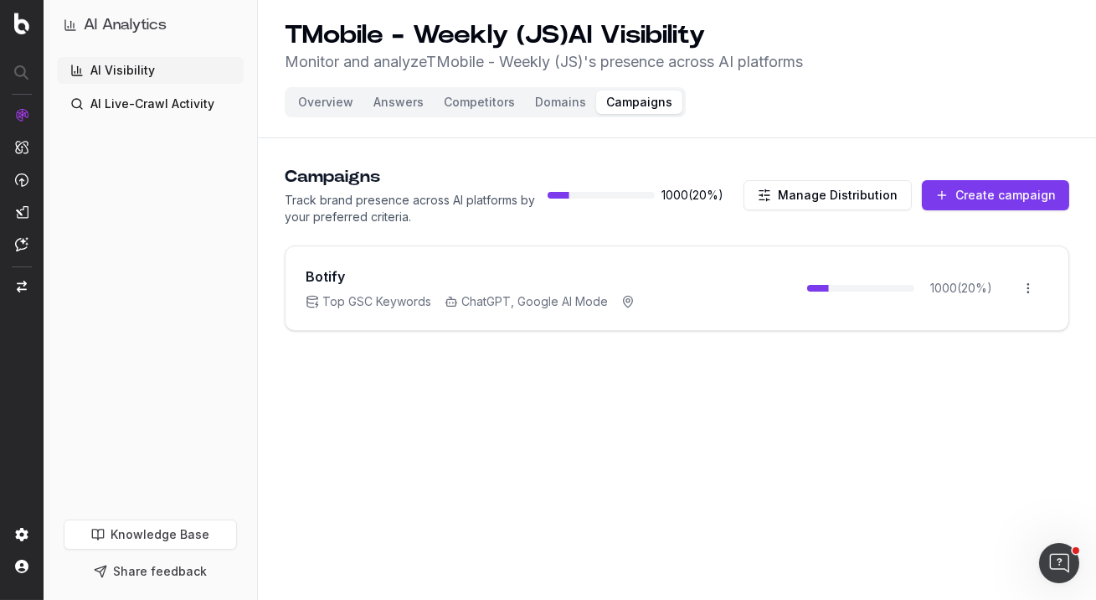
click at [938, 287] on span "1000 ( 20 %)" at bounding box center [961, 288] width 80 height 17
click at [555, 101] on button "Domains" at bounding box center [560, 101] width 71 height 23
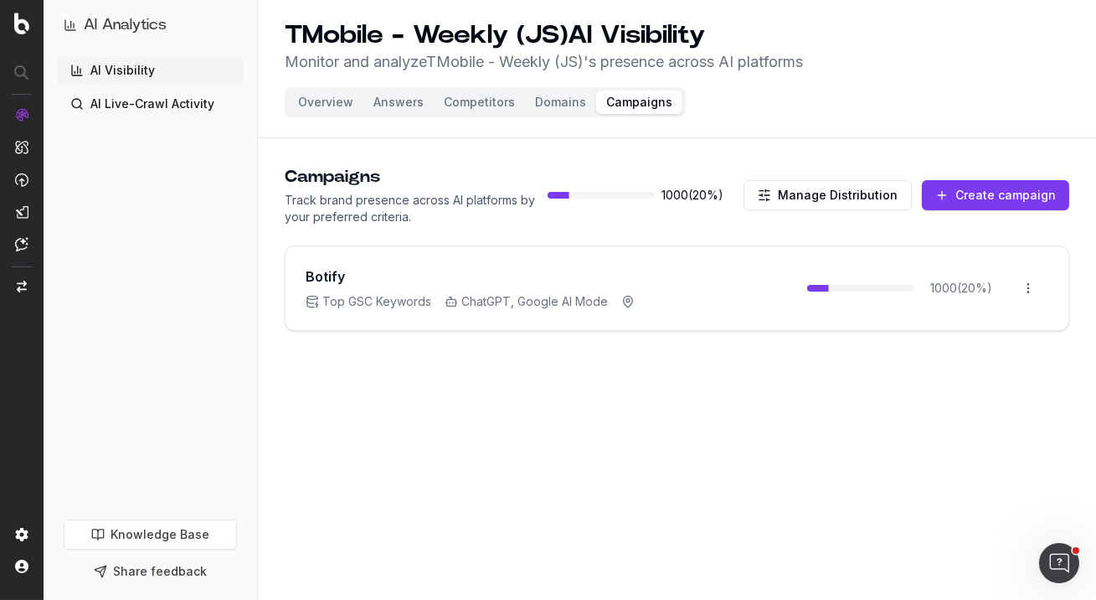
click at [319, 102] on button "Overview" at bounding box center [325, 101] width 75 height 23
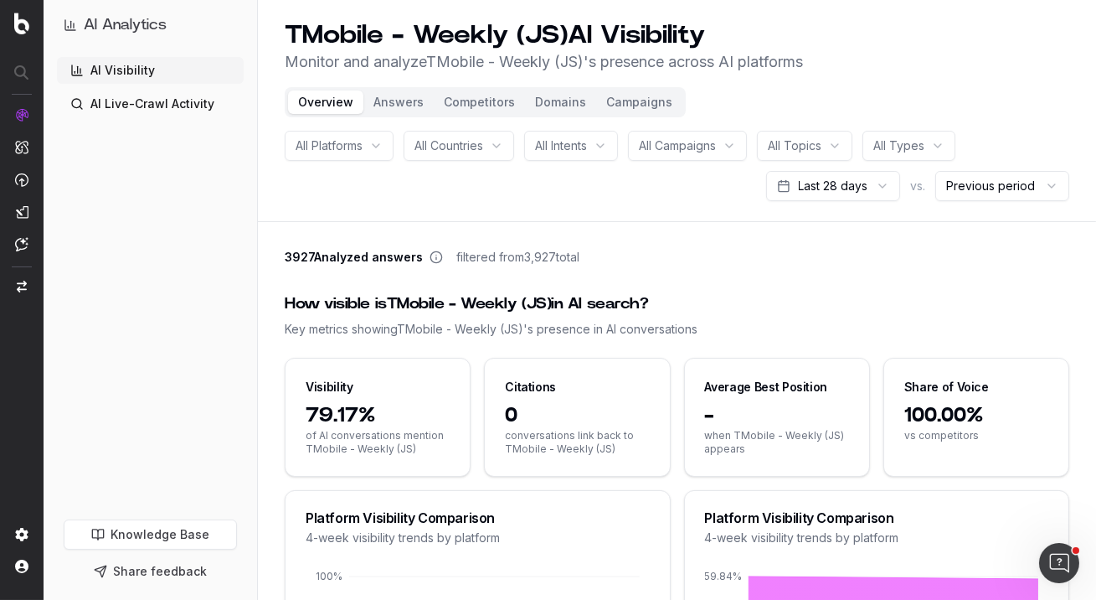
click at [150, 103] on link "AI Live-Crawl Activity" at bounding box center [150, 103] width 187 height 27
click at [186, 96] on link "AI Live-Crawl Activity" at bounding box center [150, 103] width 187 height 27
click at [189, 100] on link "AI Live-Crawl Activity" at bounding box center [150, 103] width 187 height 27
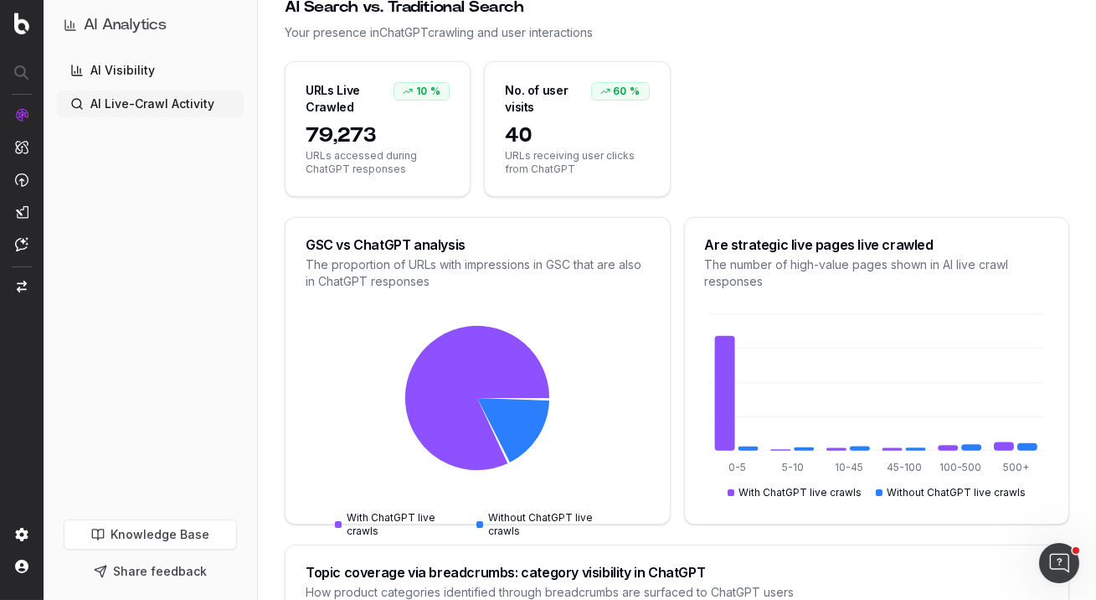
scroll to position [201, 0]
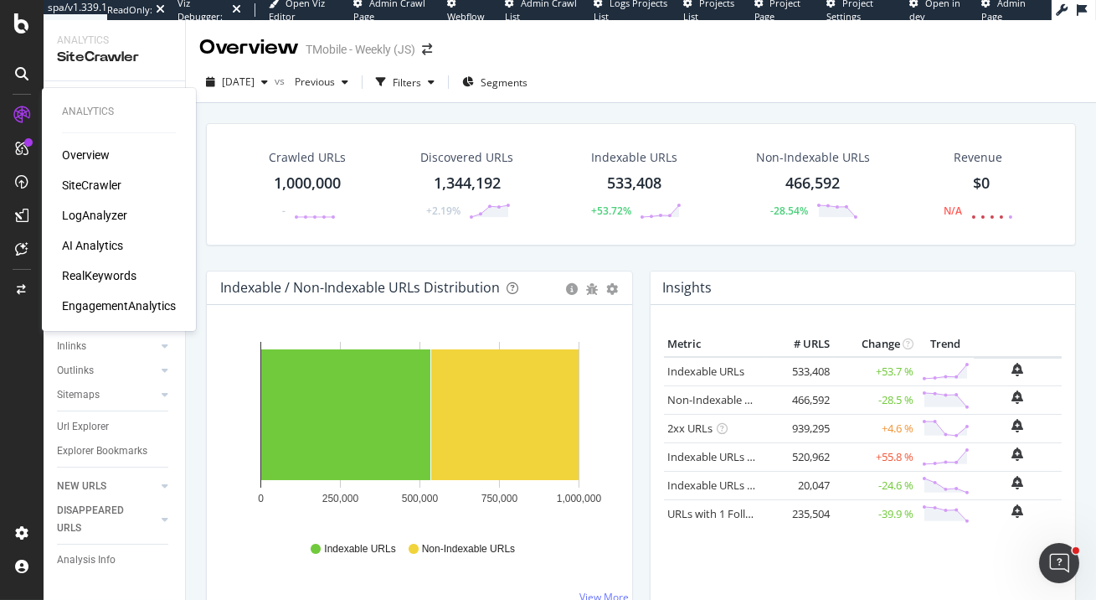
click at [107, 279] on div "RealKeywords" at bounding box center [99, 275] width 75 height 17
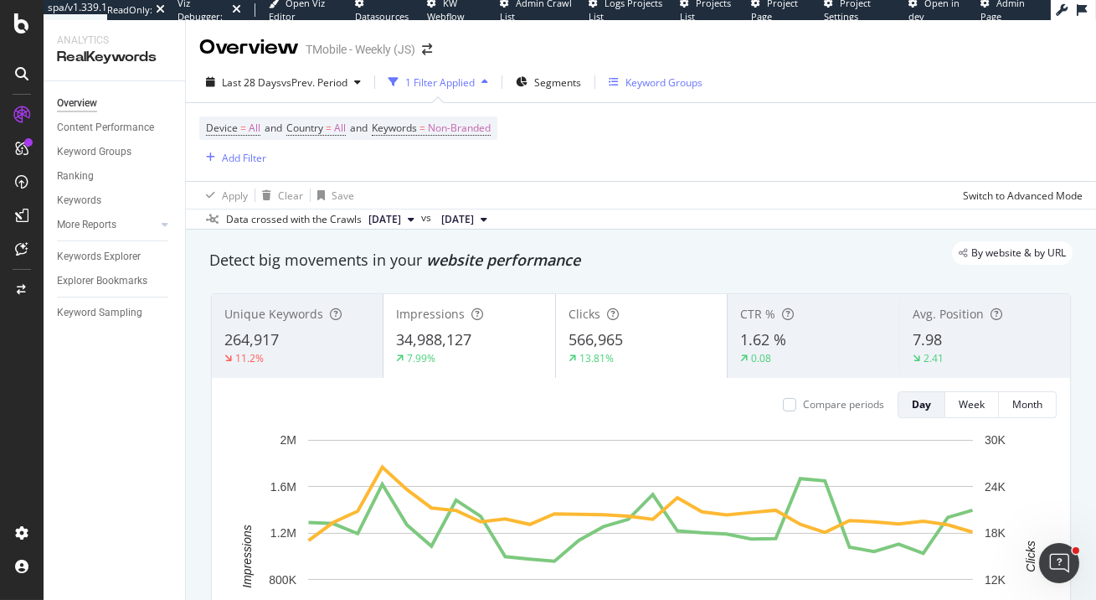
click at [628, 80] on div "Keyword Groups" at bounding box center [664, 82] width 77 height 14
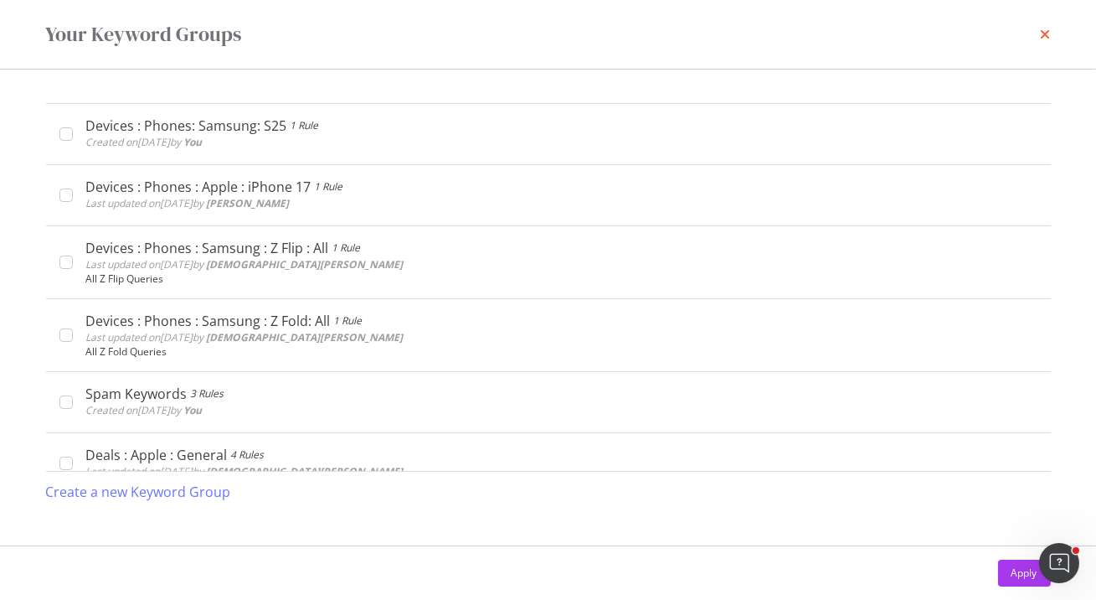
click at [1045, 35] on icon "times" at bounding box center [1046, 34] width 10 height 13
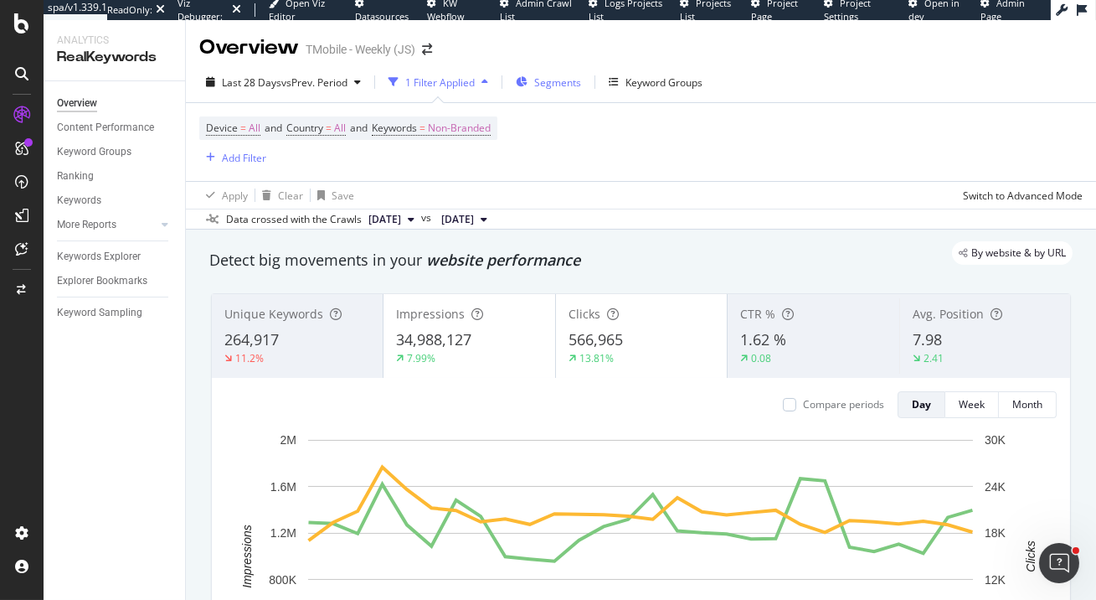
click at [556, 86] on span "Segments" at bounding box center [557, 82] width 47 height 14
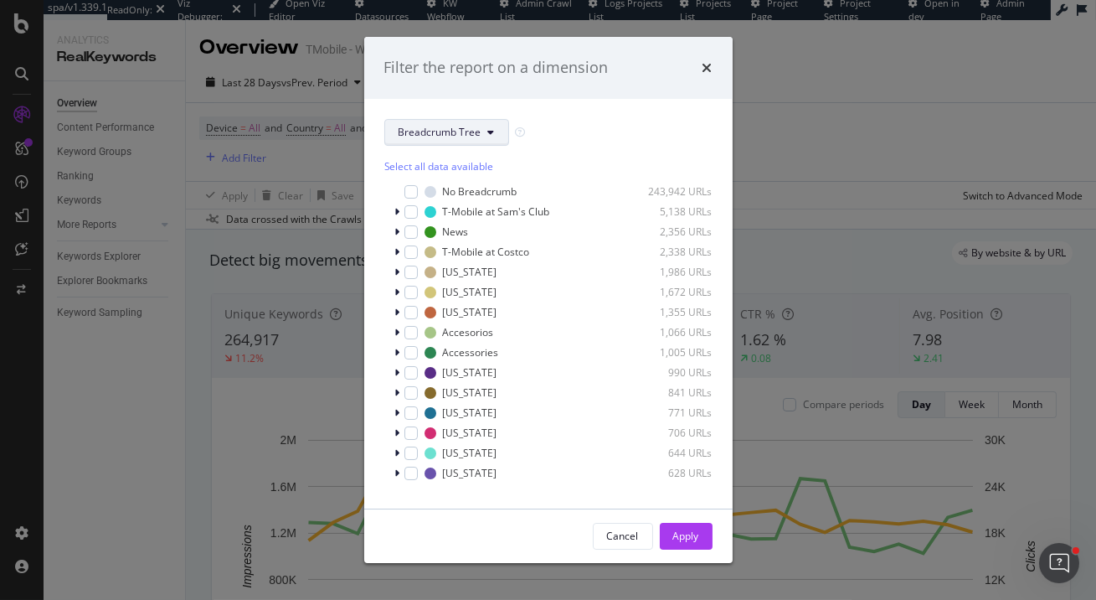
click at [469, 131] on span "Breadcrumb Tree" at bounding box center [440, 132] width 83 height 14
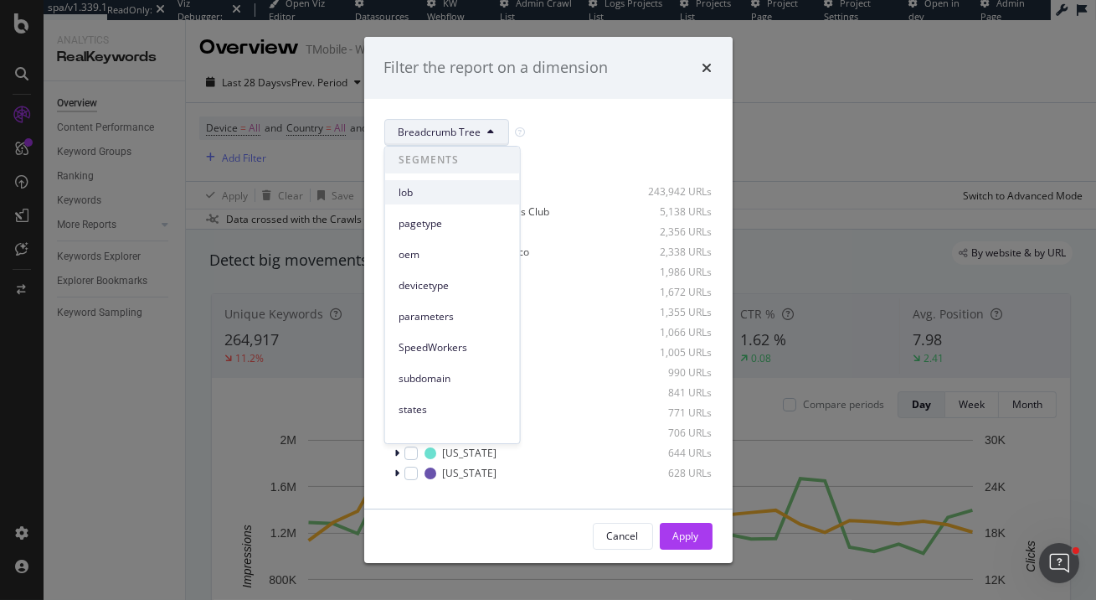
click at [458, 193] on span "lob" at bounding box center [453, 192] width 108 height 15
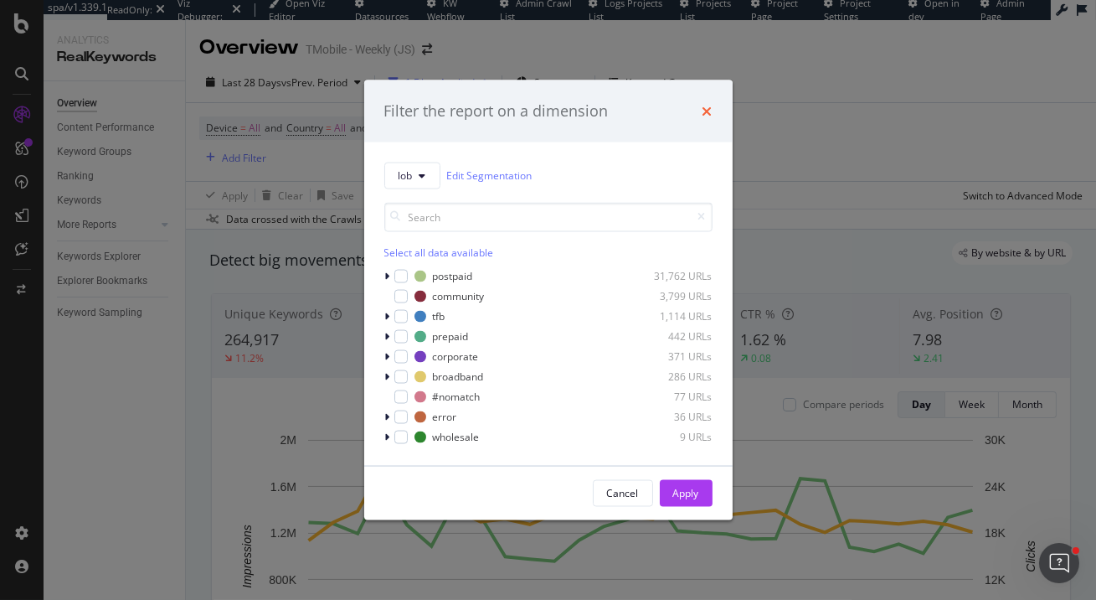
click at [711, 113] on icon "times" at bounding box center [708, 110] width 10 height 13
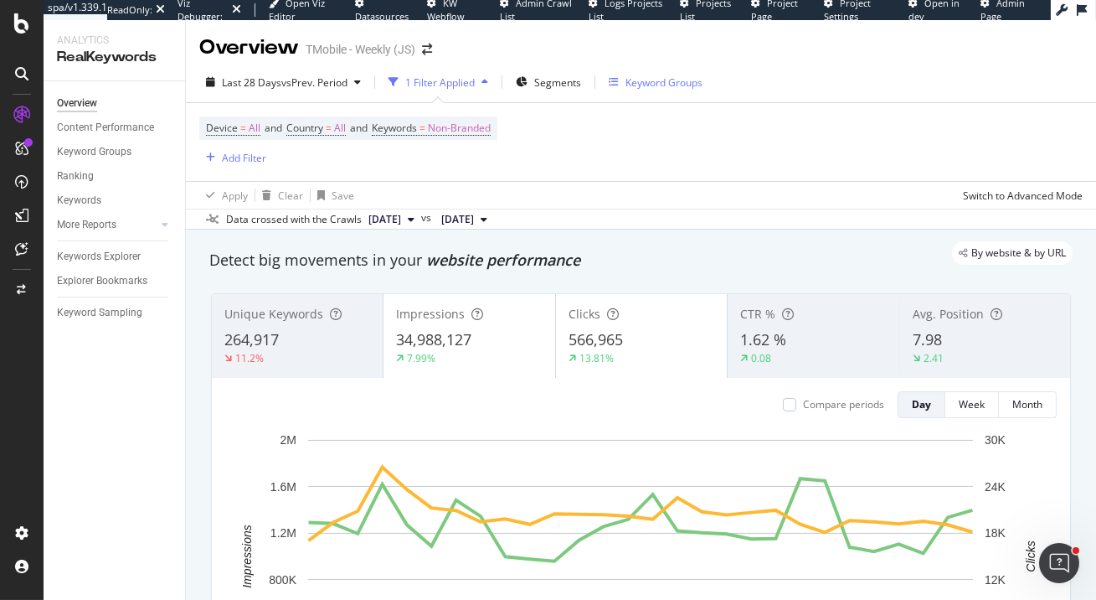
click at [671, 80] on div "Keyword Groups" at bounding box center [664, 82] width 77 height 14
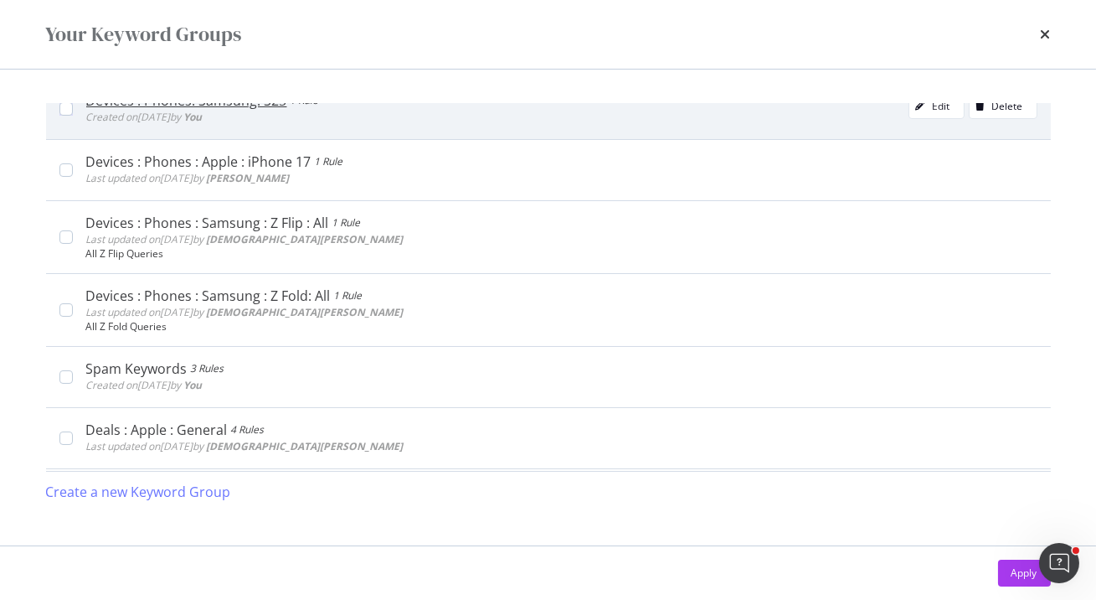
scroll to position [31, 0]
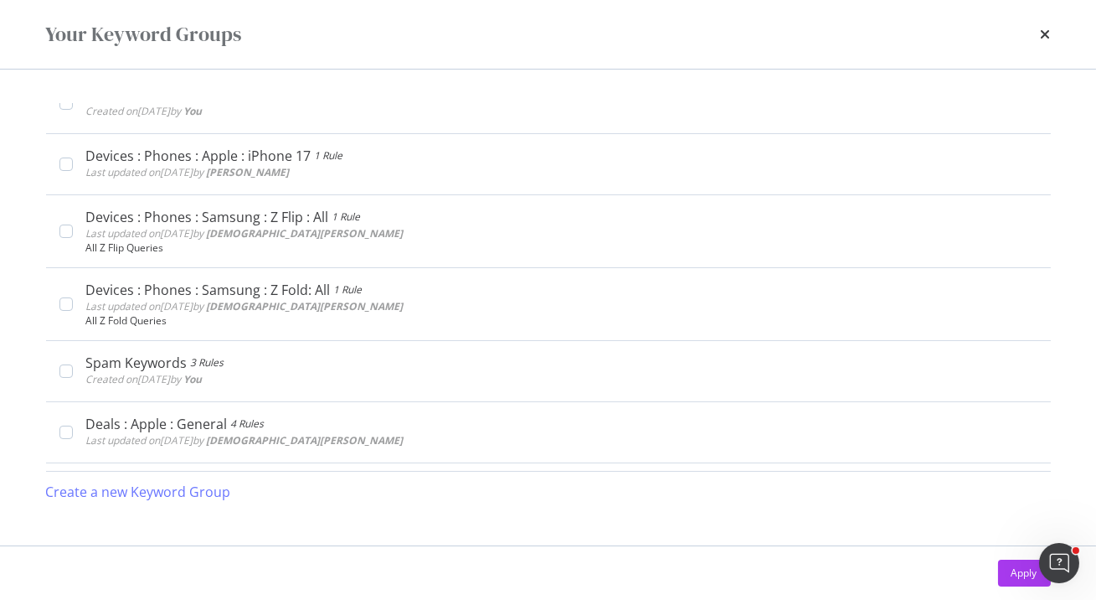
click at [1004, 561] on button "Apply" at bounding box center [1024, 572] width 53 height 27
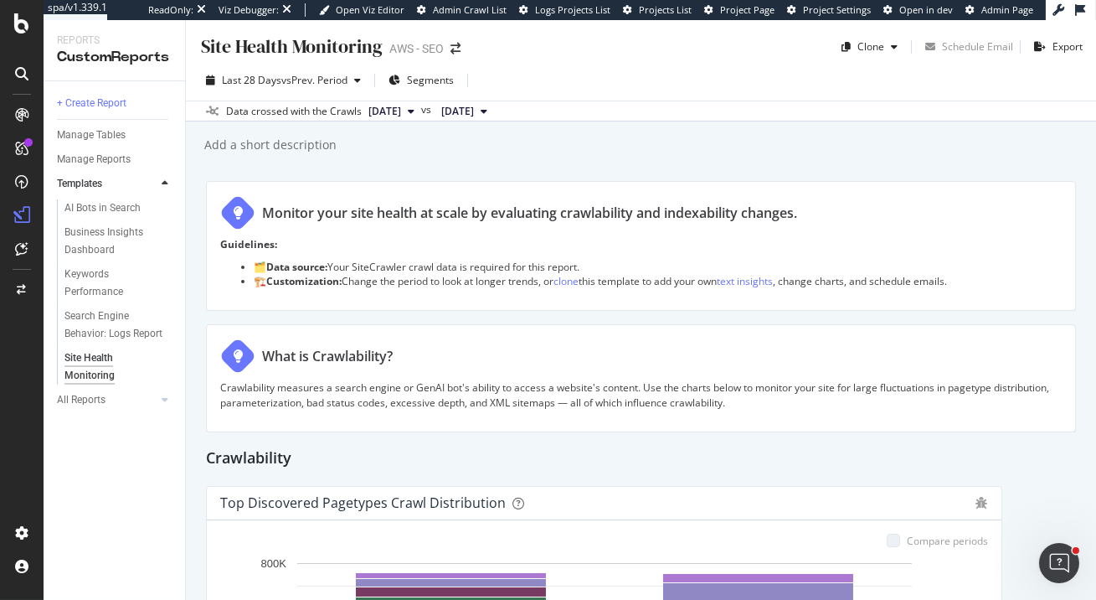
scroll to position [210, 0]
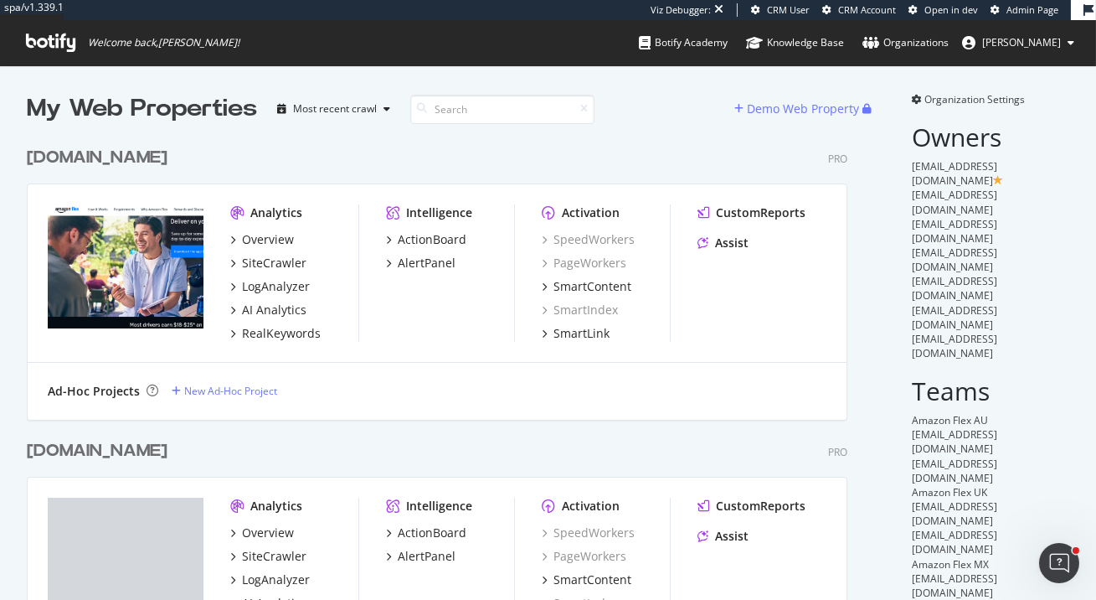
click at [125, 160] on div "flex.amazon.com" at bounding box center [97, 158] width 141 height 24
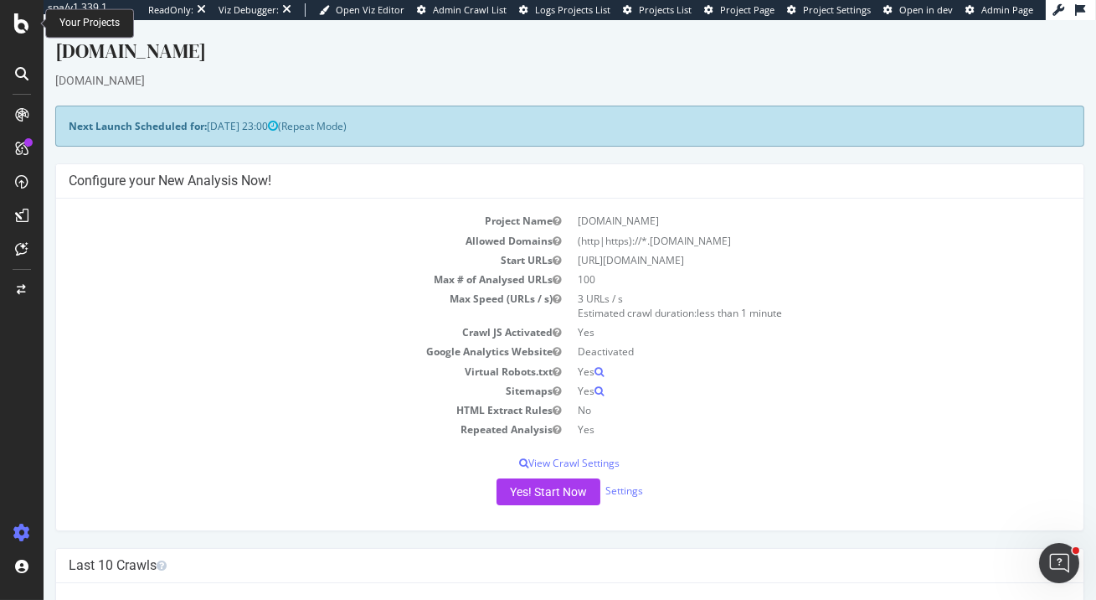
click at [22, 21] on icon at bounding box center [21, 23] width 15 height 20
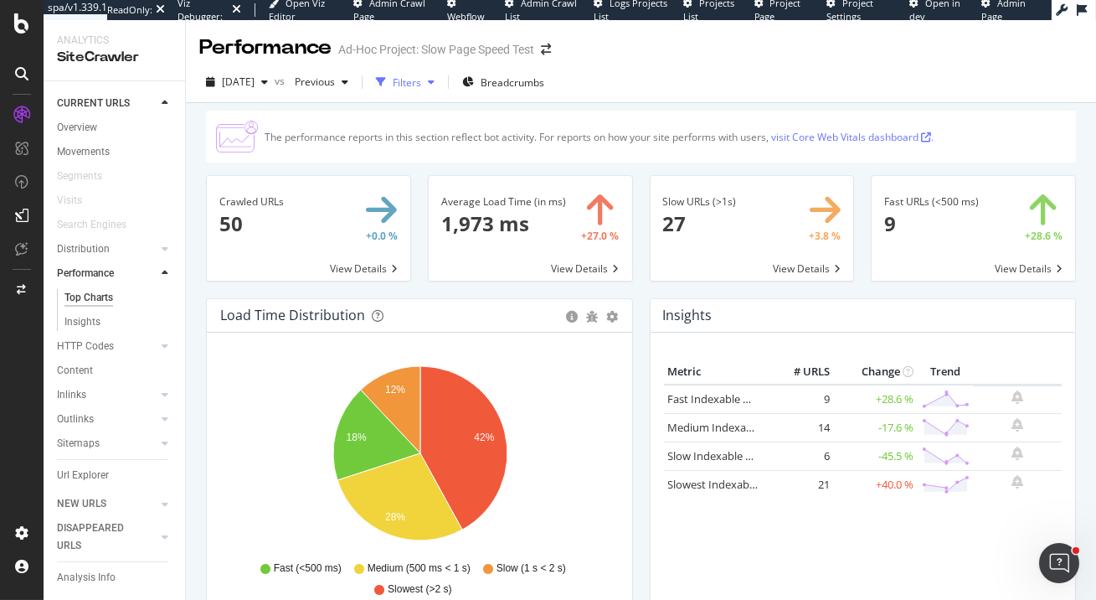
click at [441, 83] on div "button" at bounding box center [431, 82] width 20 height 10
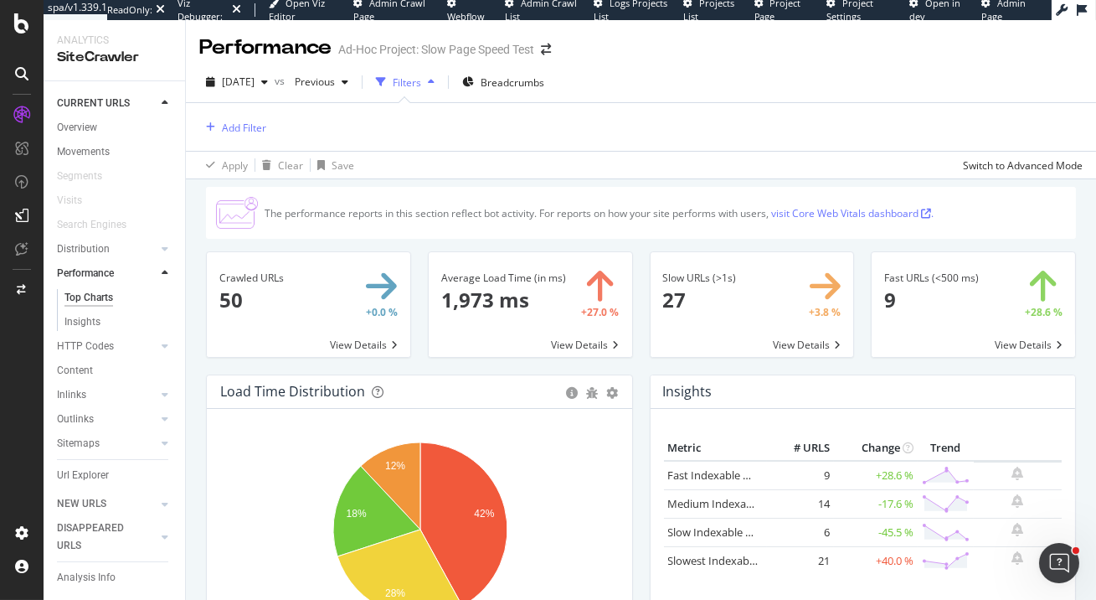
click at [198, 277] on div "Crawled URLs × Close Chart main-metric-all - API Requests List Area Type Reques…" at bounding box center [309, 312] width 222 height 123
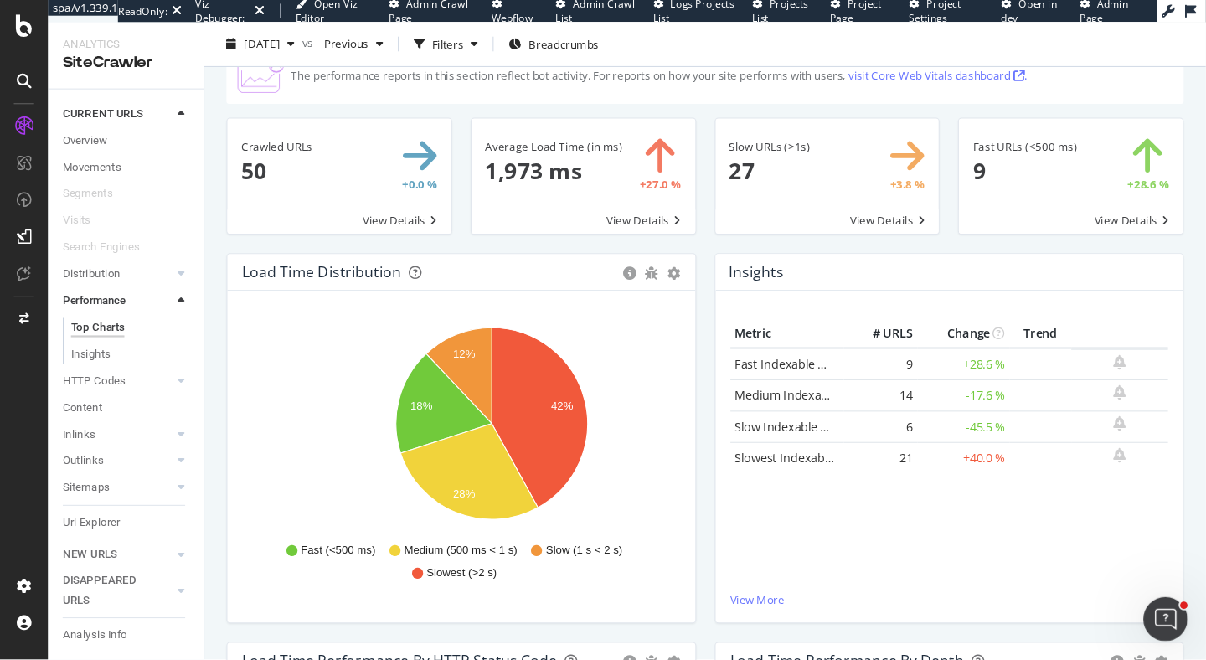
scroll to position [68, 0]
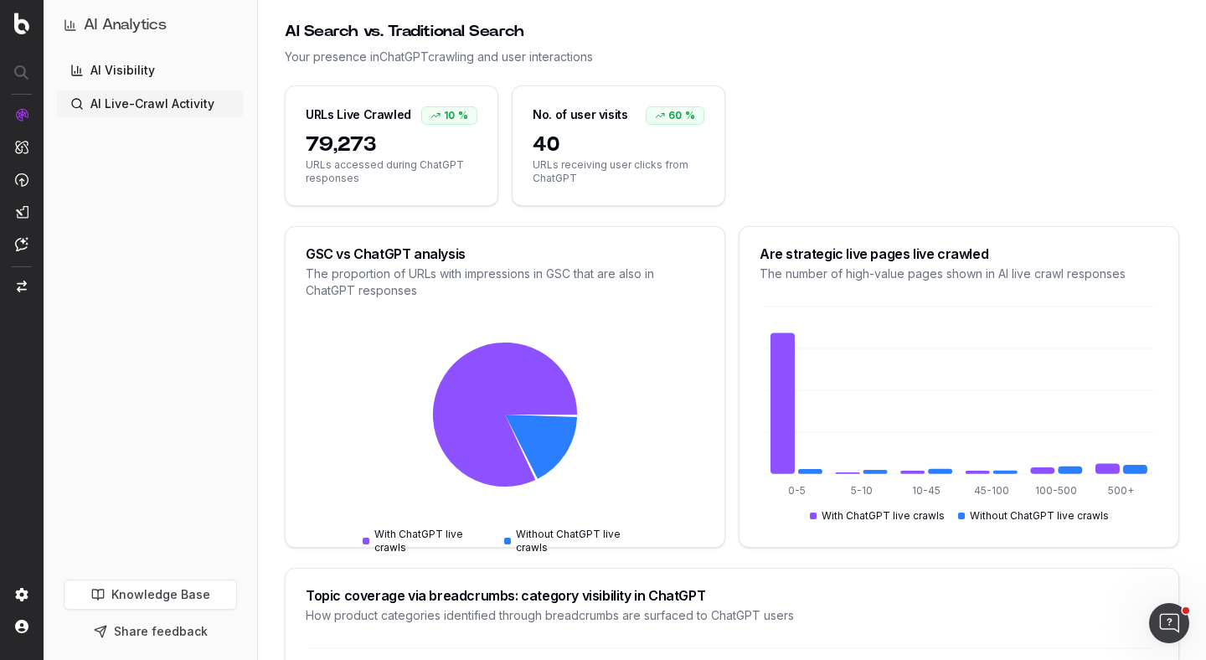
scroll to position [209, 0]
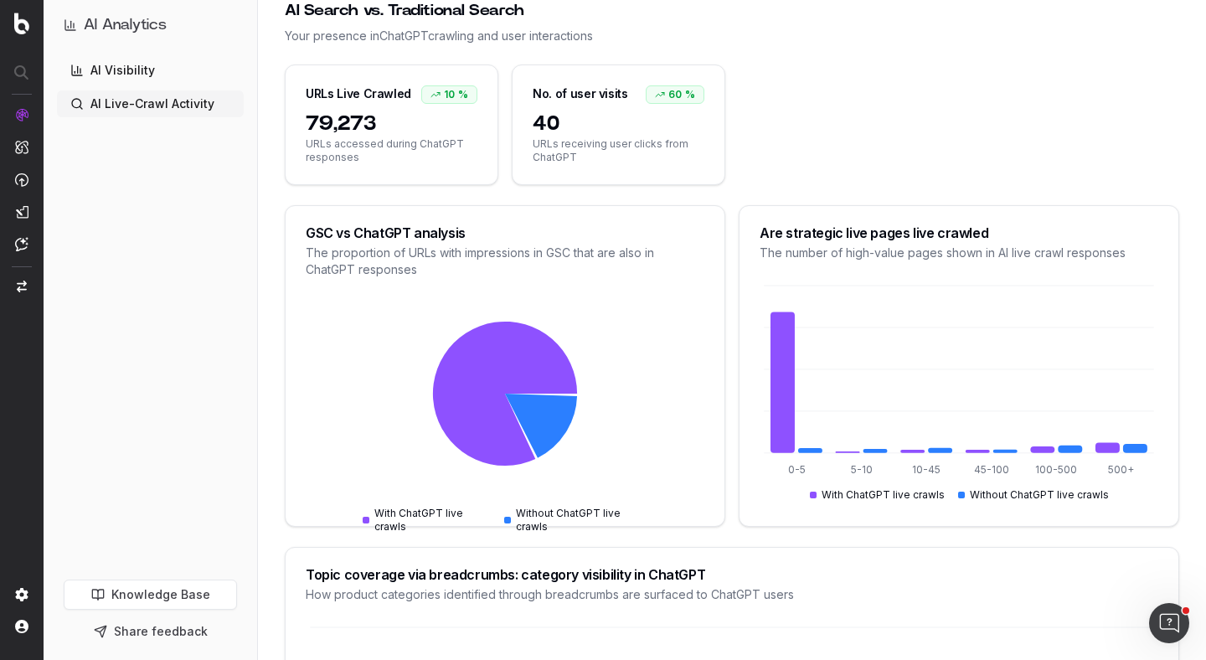
click at [575, 142] on span "URLs receiving user clicks from ChatGPT" at bounding box center [619, 150] width 172 height 27
drag, startPoint x: 566, startPoint y: 128, endPoint x: 501, endPoint y: 108, distance: 68.3
click at [501, 108] on div "URLs Live Crawled 10 % 79,273 URLs accessed during ChatGPT responses No. of use…" at bounding box center [732, 124] width 894 height 121
click at [626, 154] on span "URLs receiving user clicks from ChatGPT" at bounding box center [619, 150] width 172 height 27
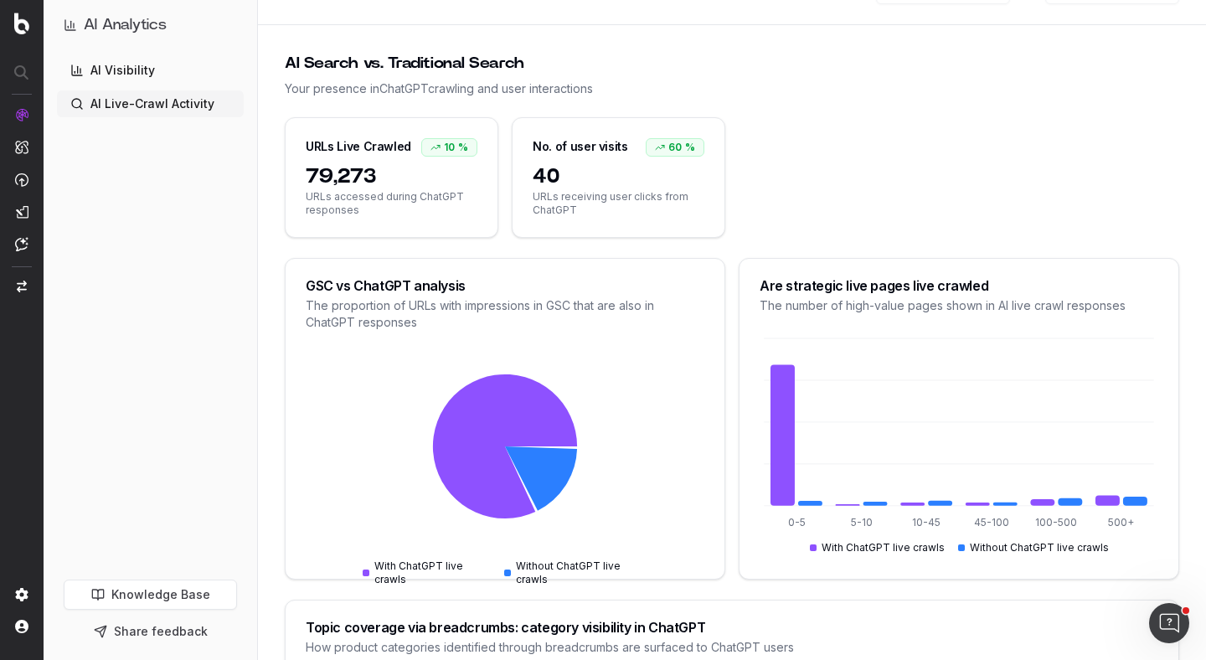
scroll to position [61, 0]
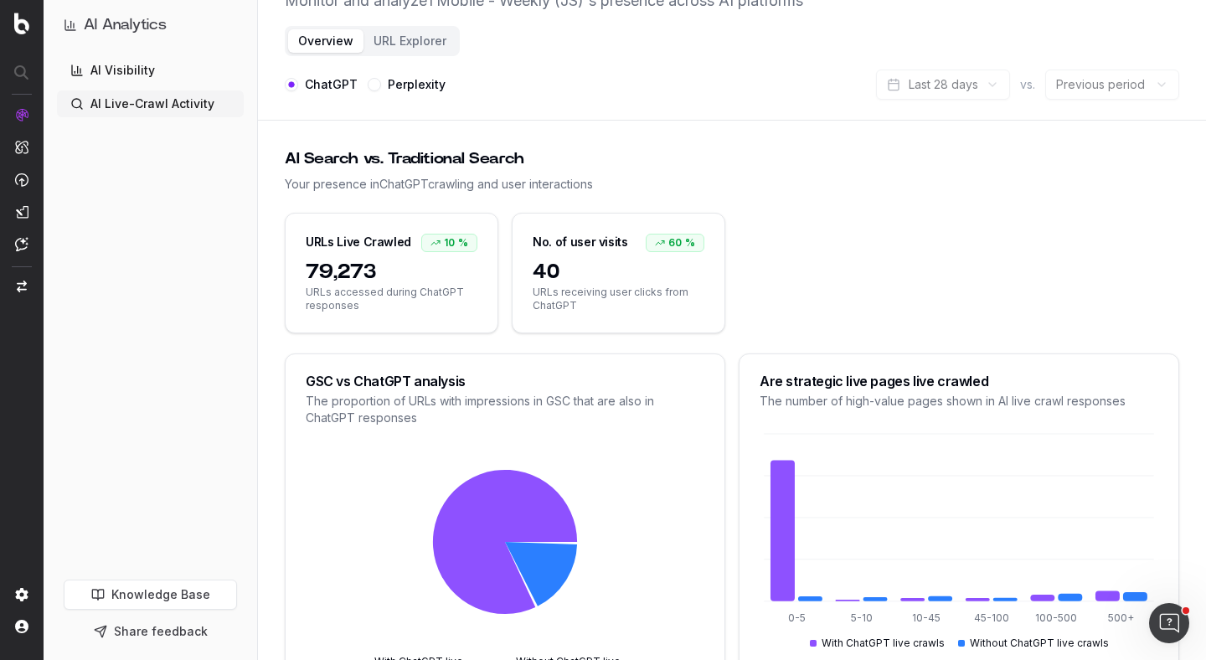
click at [365, 291] on span "URLs accessed during ChatGPT responses" at bounding box center [392, 299] width 172 height 27
click at [364, 291] on span "URLs accessed during ChatGPT responses" at bounding box center [392, 299] width 172 height 27
click at [346, 276] on span "79,273" at bounding box center [392, 272] width 172 height 27
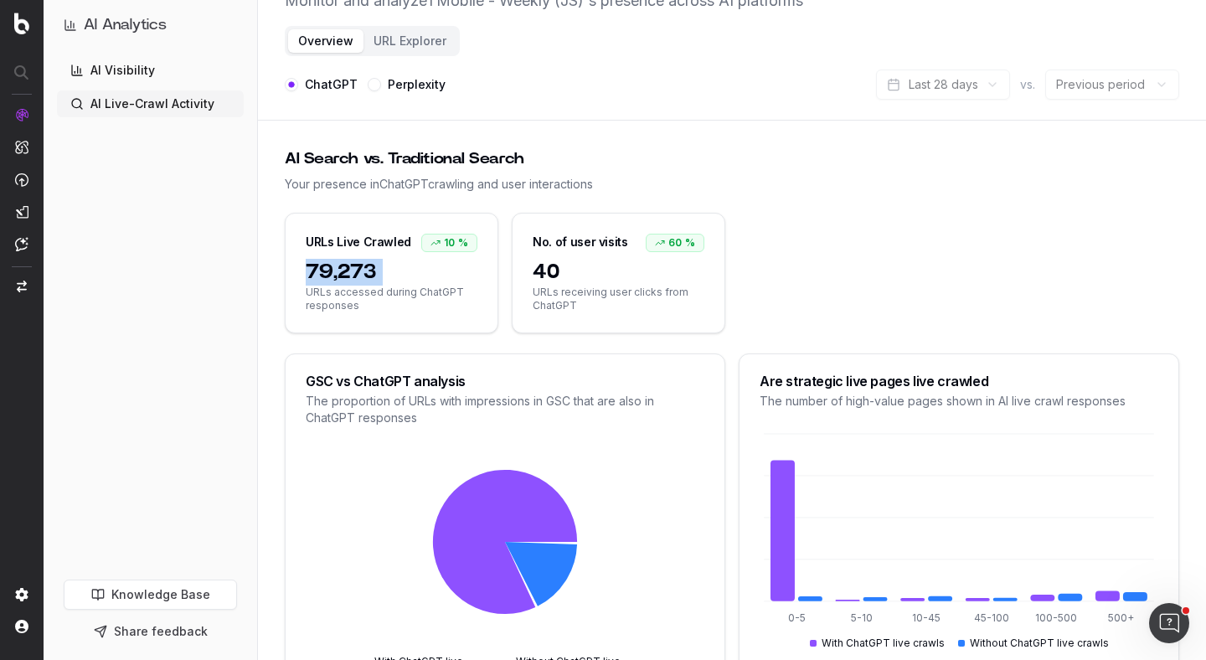
click at [346, 276] on span "79,273" at bounding box center [392, 272] width 172 height 27
click at [361, 278] on span "79,273" at bounding box center [392, 272] width 172 height 27
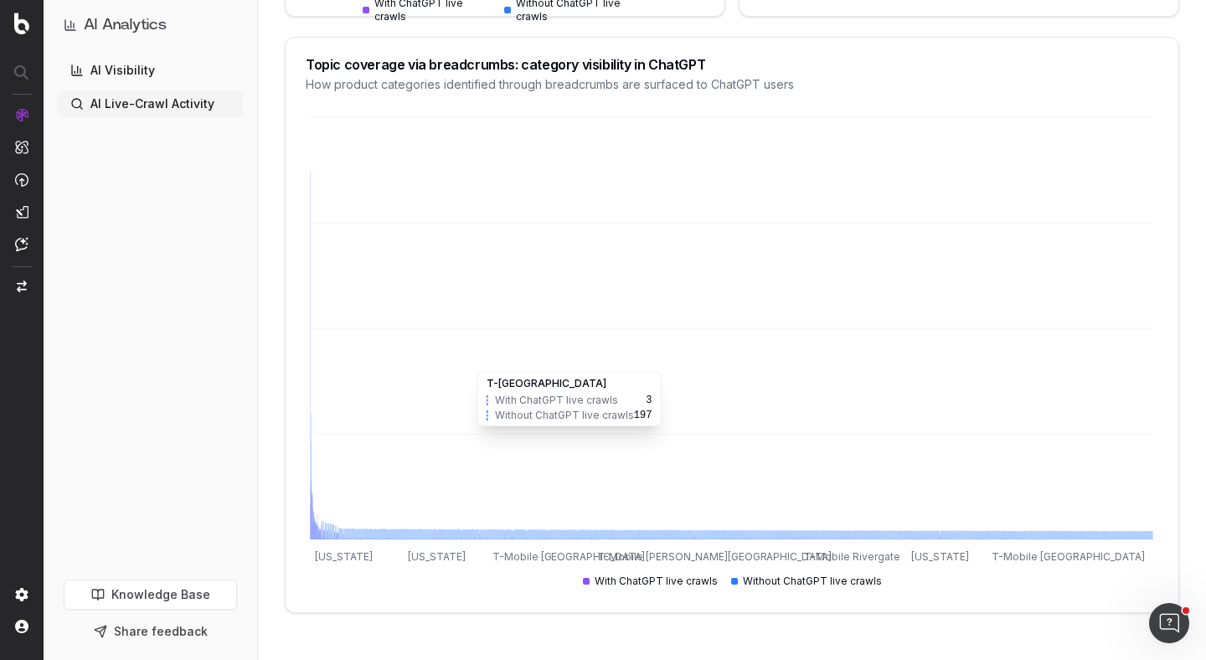
scroll to position [0, 0]
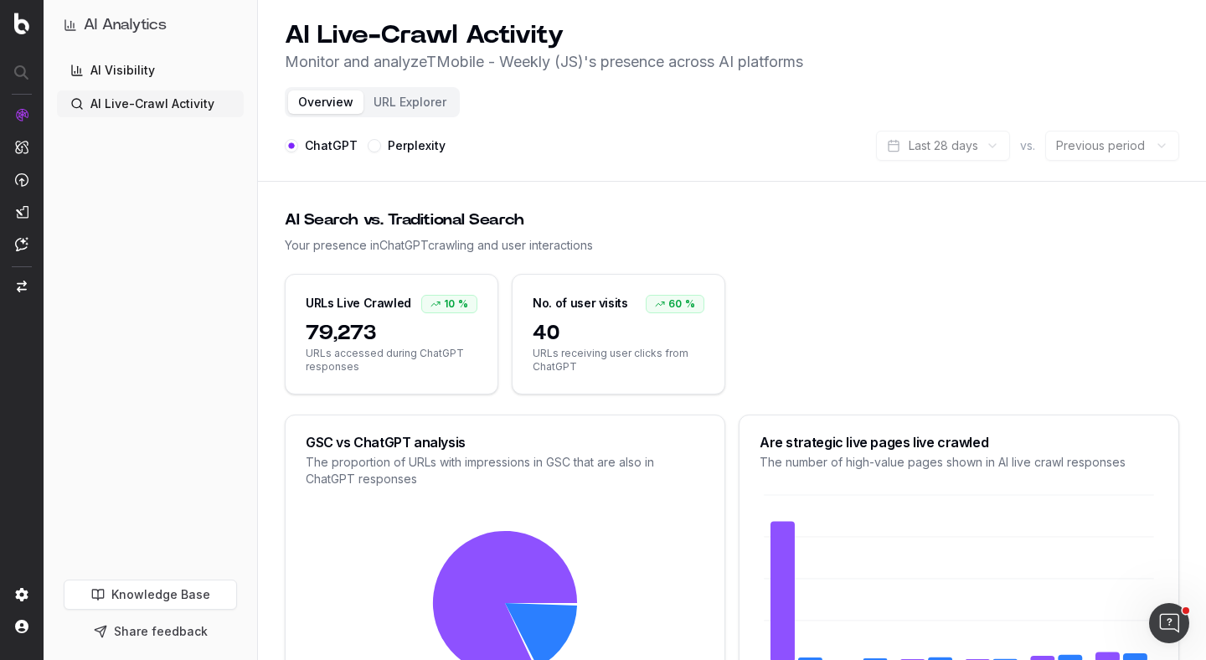
click at [410, 101] on button "URL Explorer" at bounding box center [409, 101] width 93 height 23
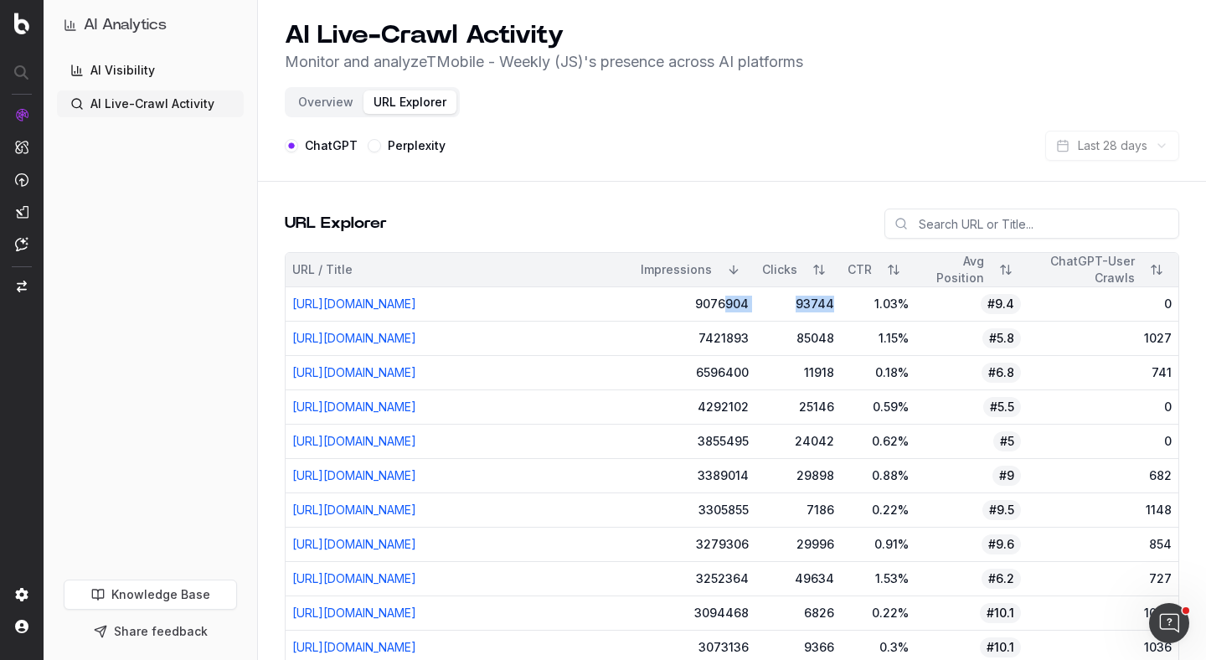
drag, startPoint x: 764, startPoint y: 305, endPoint x: 878, endPoint y: 310, distance: 114.0
click at [878, 310] on tr "[URL][DOMAIN_NAME] 9076904 93744 1.03% #9.4 0" at bounding box center [732, 304] width 893 height 34
click at [908, 310] on div "1.03%" at bounding box center [877, 304] width 61 height 17
click at [160, 61] on link "AI Visibility" at bounding box center [150, 70] width 187 height 27
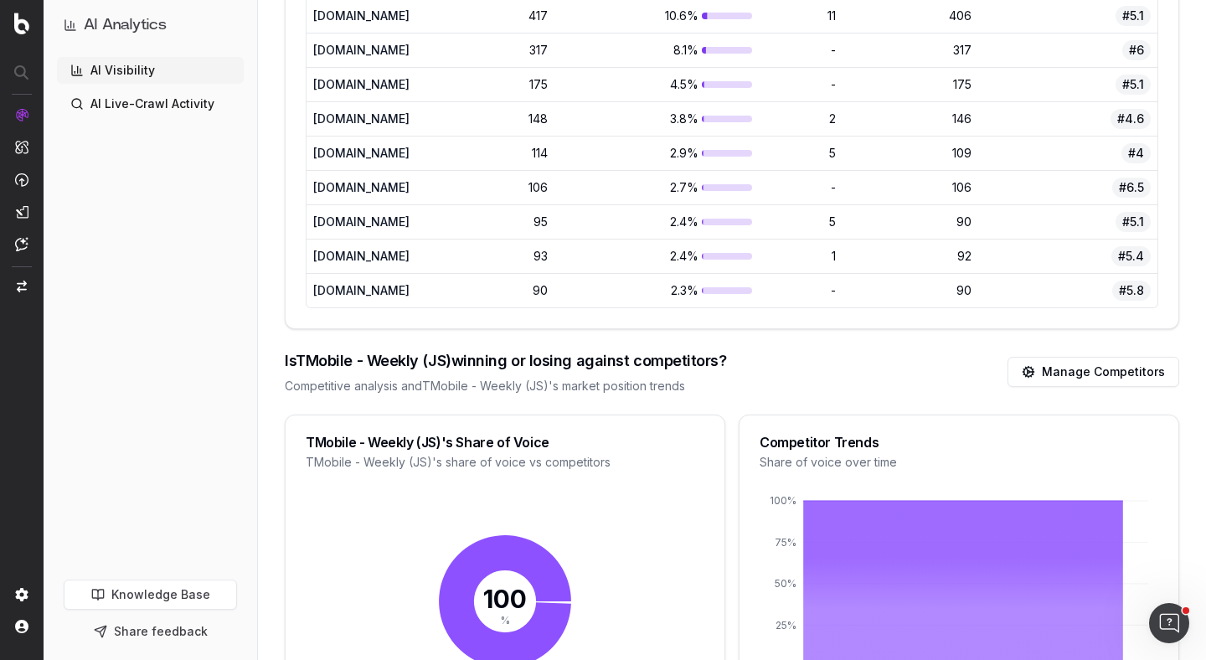
scroll to position [1534, 0]
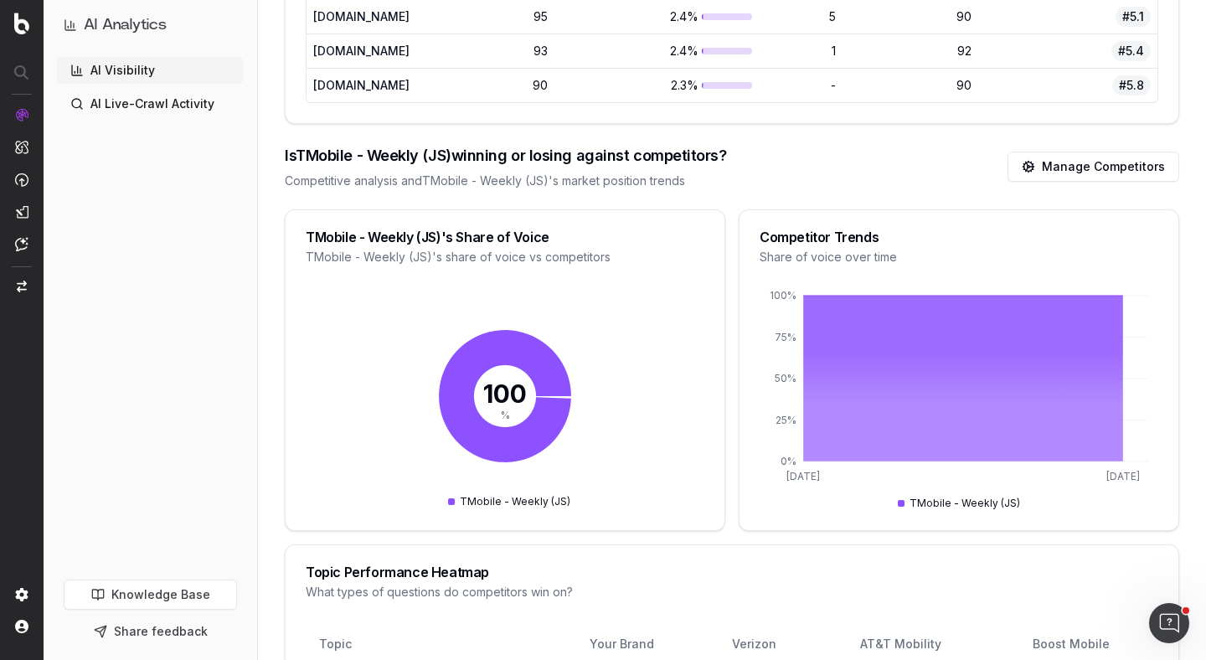
click at [152, 111] on link "AI Live-Crawl Activity" at bounding box center [150, 103] width 187 height 27
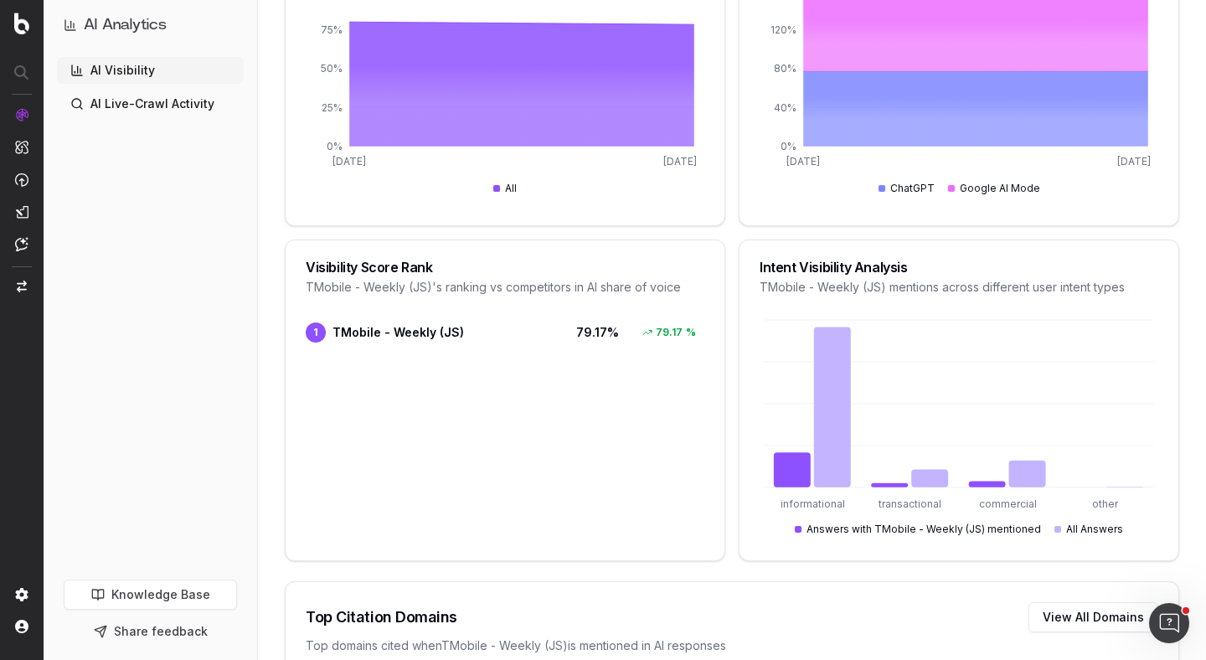
scroll to position [457, 0]
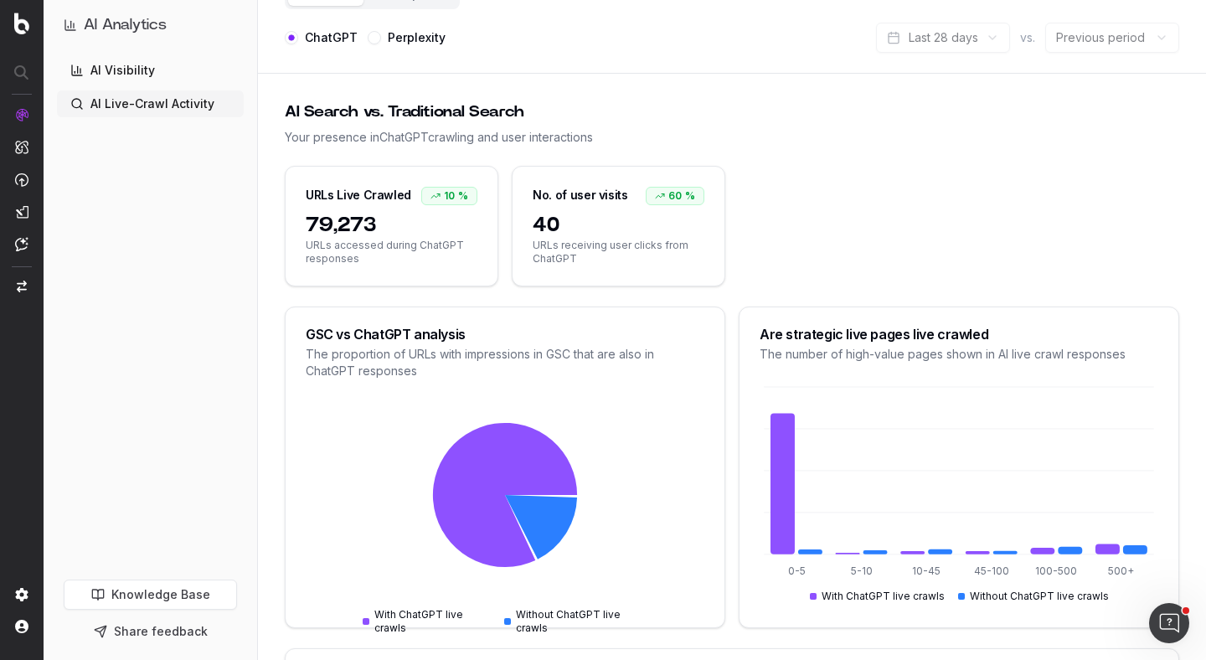
scroll to position [318, 0]
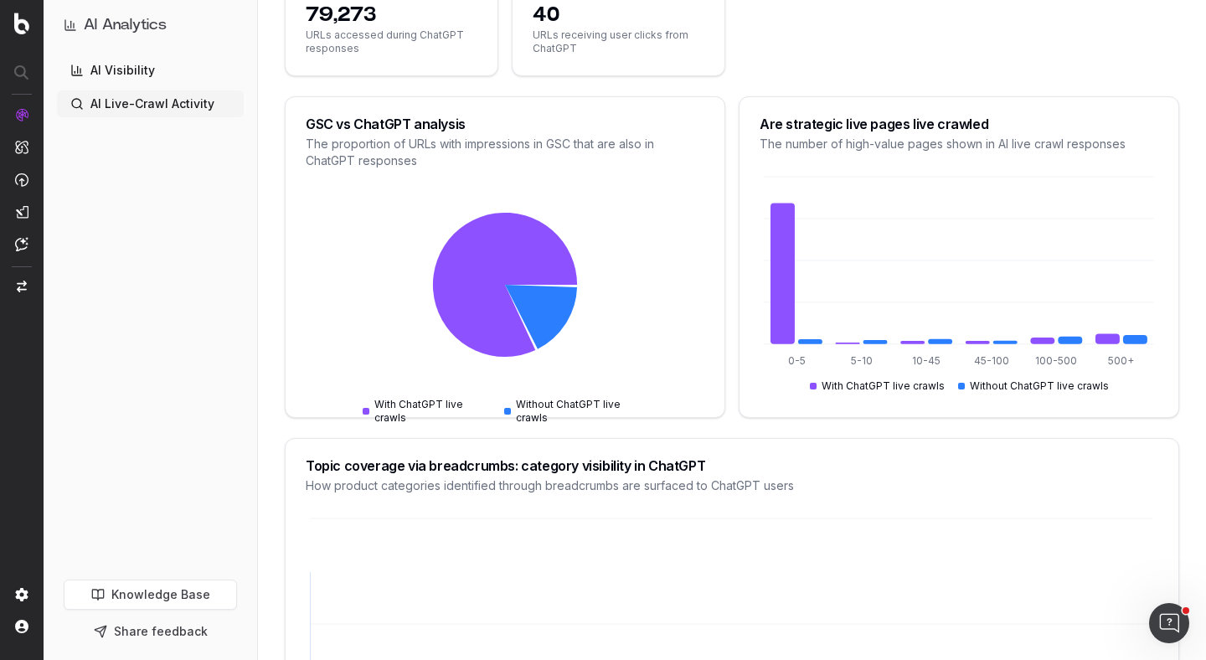
click at [795, 361] on tspan "0-5" at bounding box center [797, 360] width 18 height 13
click at [1108, 338] on icon at bounding box center [1107, 338] width 24 height 10
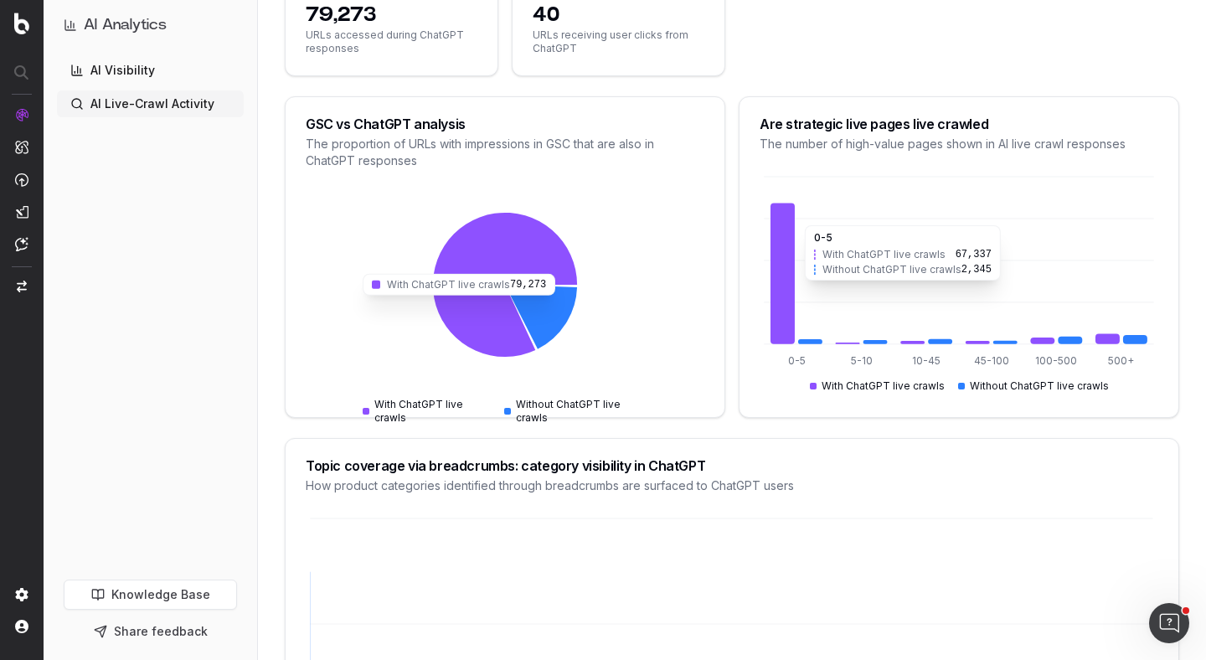
click at [490, 273] on icon at bounding box center [505, 285] width 144 height 144
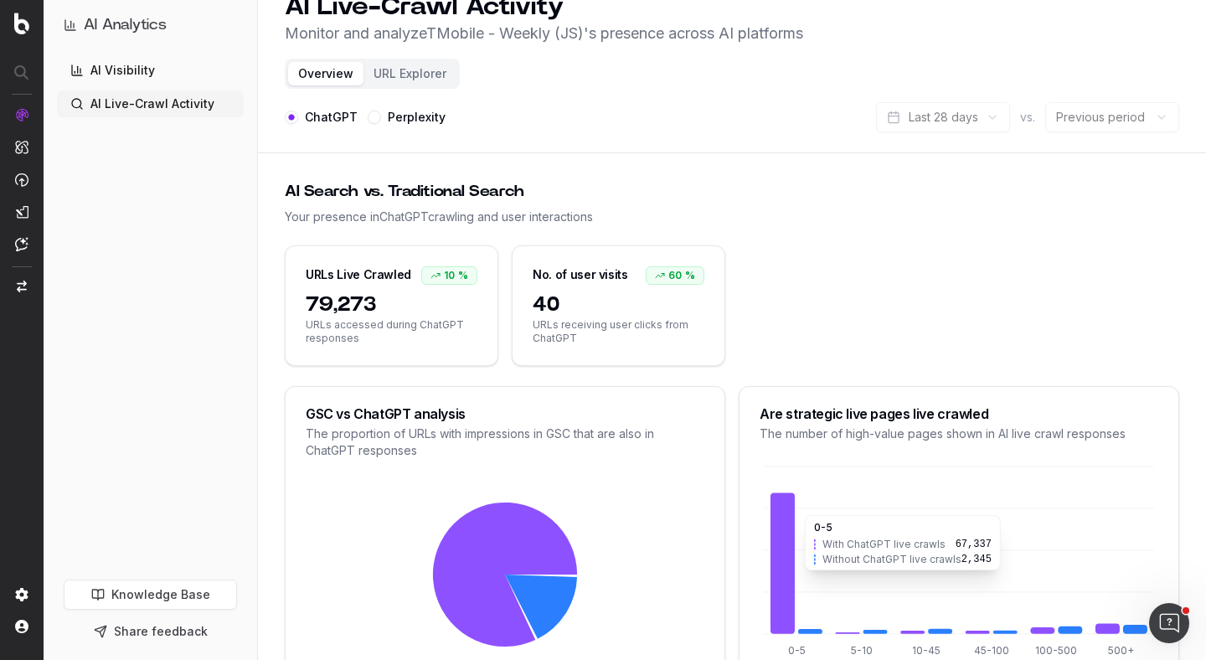
scroll to position [0, 0]
